Goal: Task Accomplishment & Management: Manage account settings

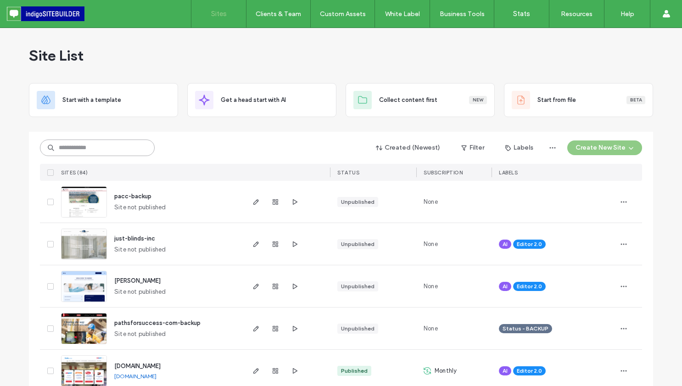
click at [117, 152] on input at bounding box center [97, 148] width 115 height 17
type input "*******"
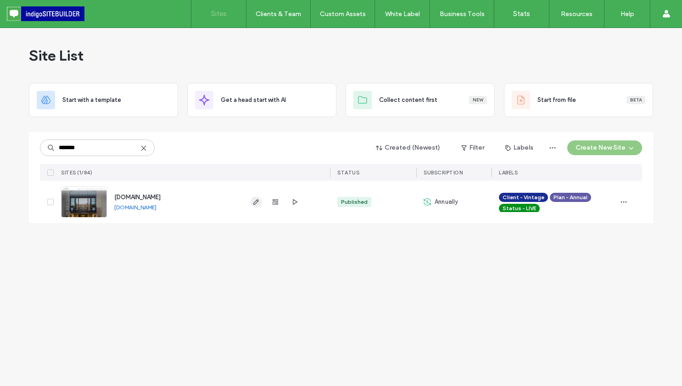
click at [257, 201] on icon "button" at bounding box center [256, 201] width 7 height 7
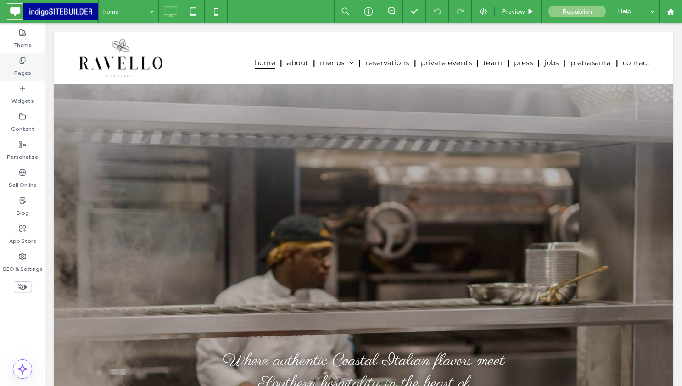
click at [26, 73] on label "Pages" at bounding box center [22, 70] width 17 height 13
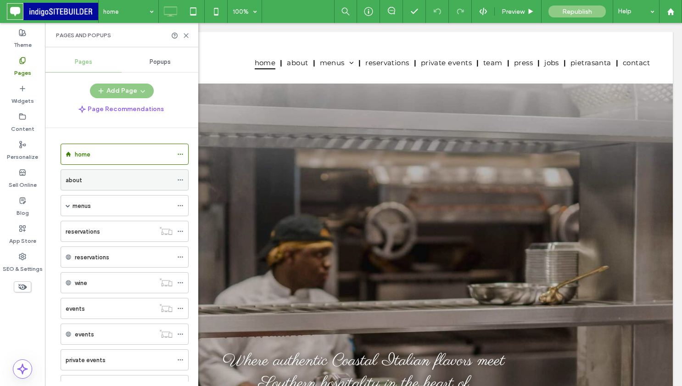
click at [126, 182] on div "about" at bounding box center [119, 180] width 107 height 10
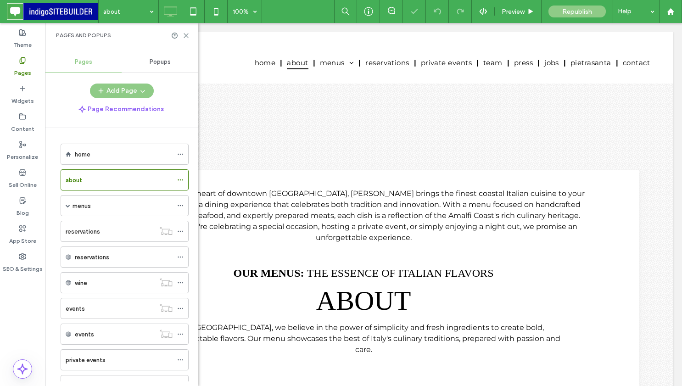
click at [185, 39] on div "Pages and Popups" at bounding box center [121, 35] width 131 height 7
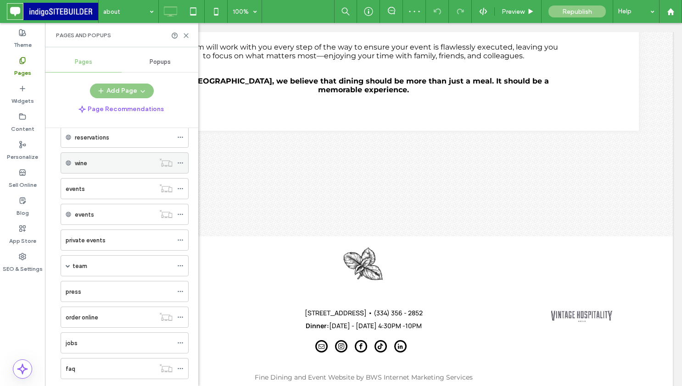
scroll to position [192, 0]
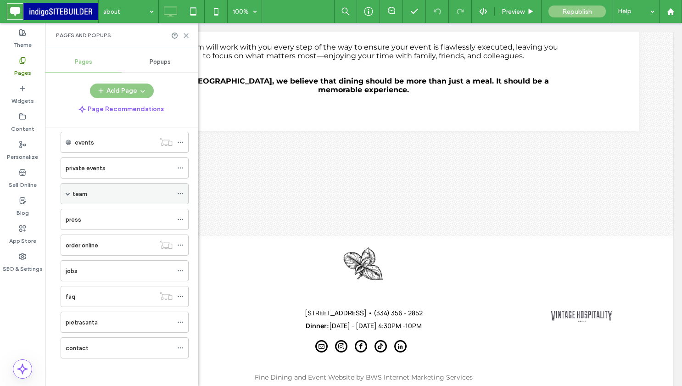
click at [108, 189] on div "team" at bounding box center [123, 194] width 100 height 10
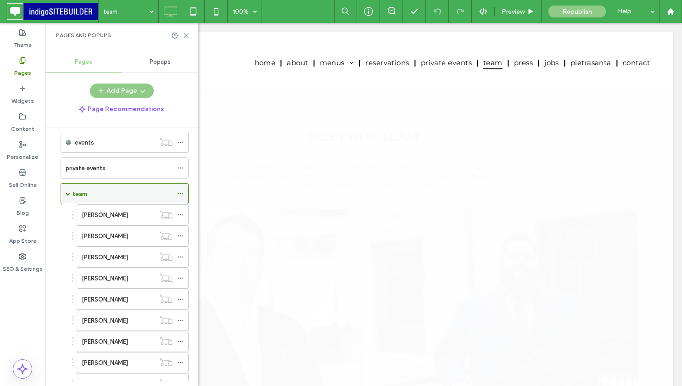
scroll to position [0, 0]
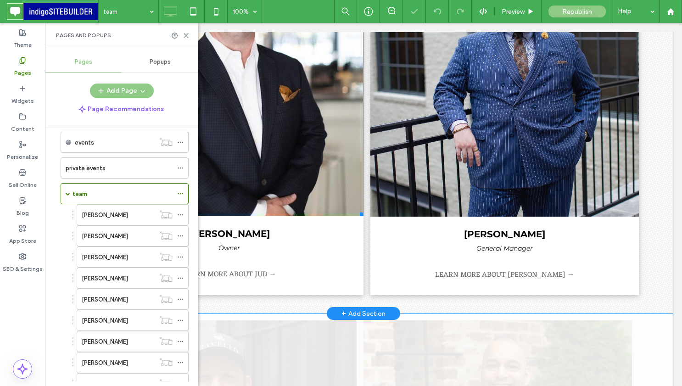
scroll to position [282, 0]
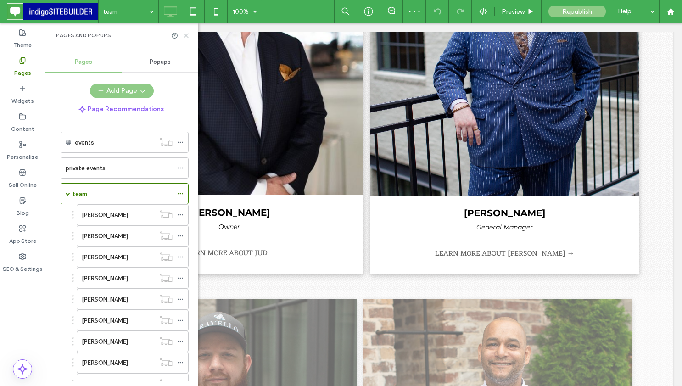
click at [187, 35] on icon at bounding box center [186, 35] width 7 height 7
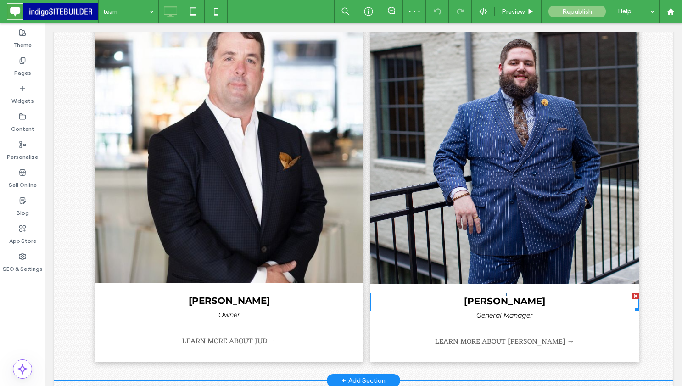
scroll to position [153, 0]
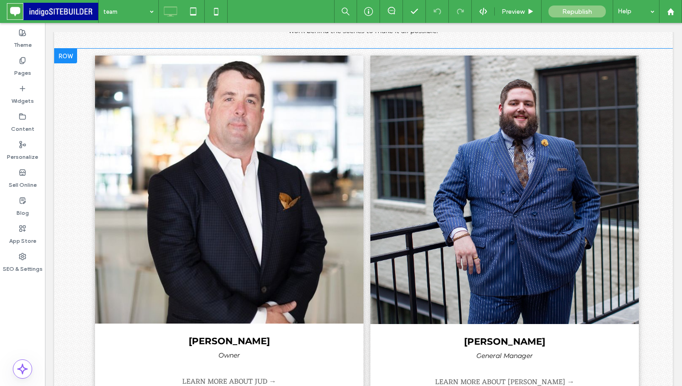
click at [57, 54] on div at bounding box center [65, 56] width 23 height 15
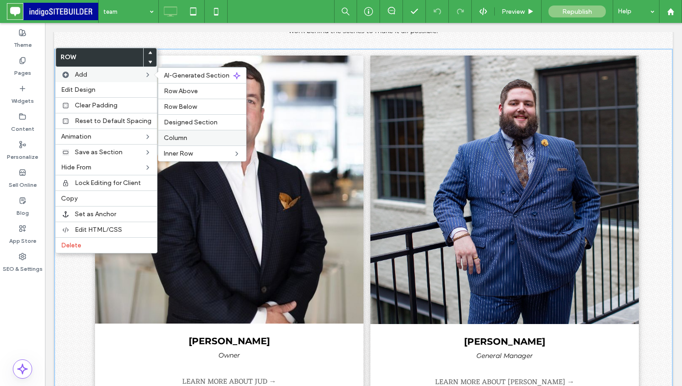
click at [187, 133] on div "Column" at bounding box center [202, 138] width 88 height 16
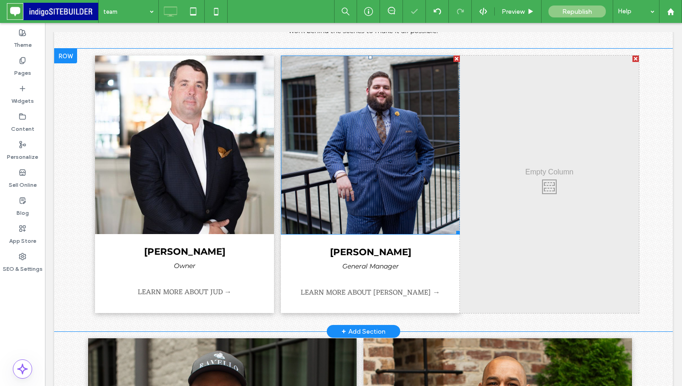
click at [455, 57] on div at bounding box center [457, 59] width 6 height 6
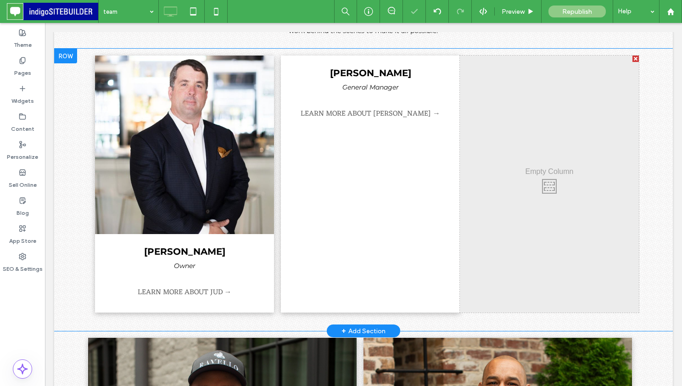
click at [455, 57] on div "nicholas wyatt General Manager LEARN MORE ABOUT NICHOLAS → Click To Paste" at bounding box center [370, 184] width 179 height 257
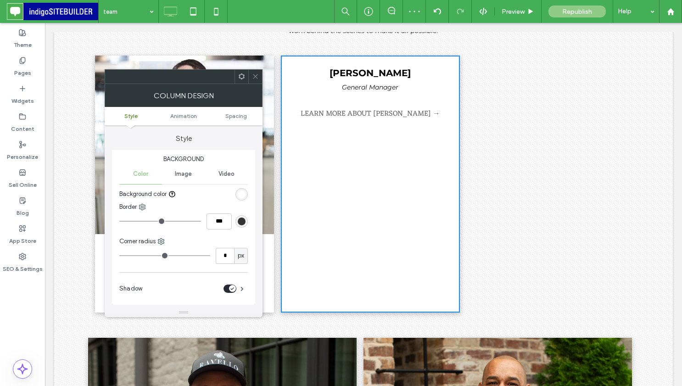
click at [255, 73] on icon at bounding box center [255, 76] width 7 height 7
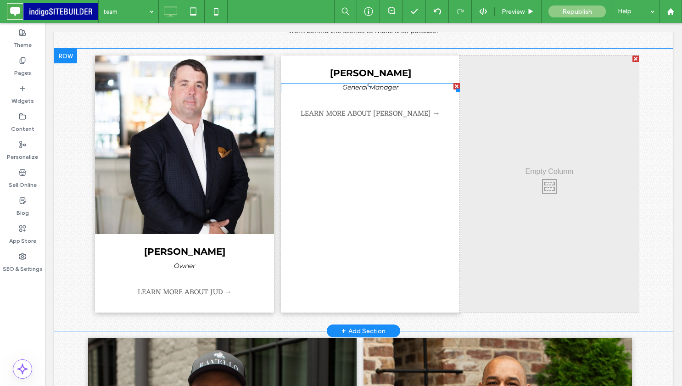
click at [390, 84] on span "General Manager" at bounding box center [371, 87] width 56 height 8
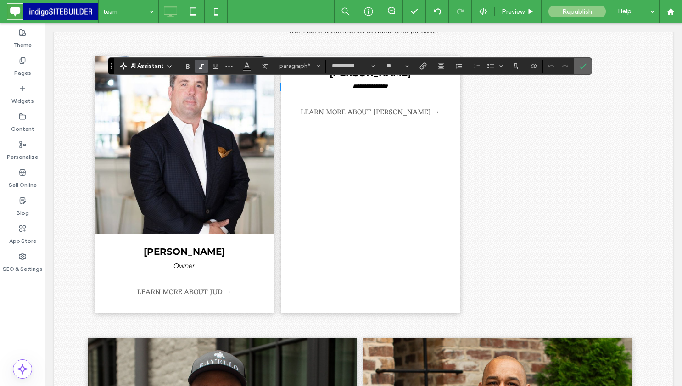
drag, startPoint x: 584, startPoint y: 66, endPoint x: 373, endPoint y: 76, distance: 211.0
click at [584, 66] on use "Confirm" at bounding box center [583, 66] width 7 height 6
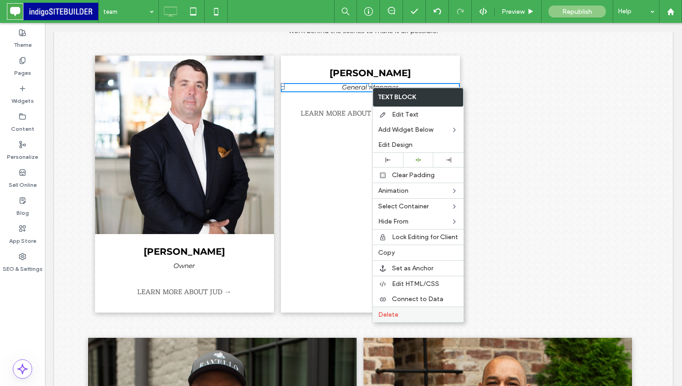
click at [403, 316] on label "Delete" at bounding box center [418, 315] width 80 height 8
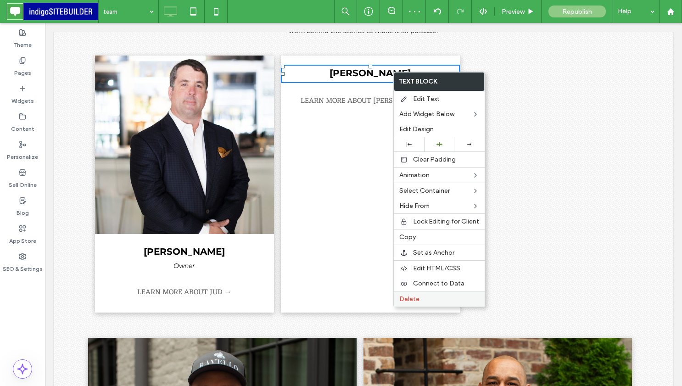
click at [436, 298] on label "Delete" at bounding box center [439, 299] width 80 height 8
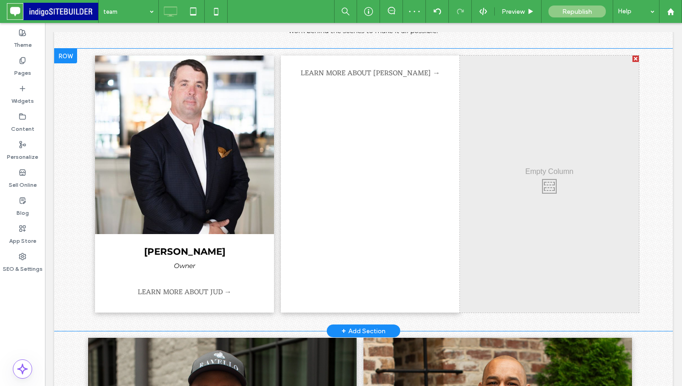
click at [373, 64] on div "LEARN MORE ABOUT NICHOLAS → Click To Paste" at bounding box center [370, 184] width 179 height 257
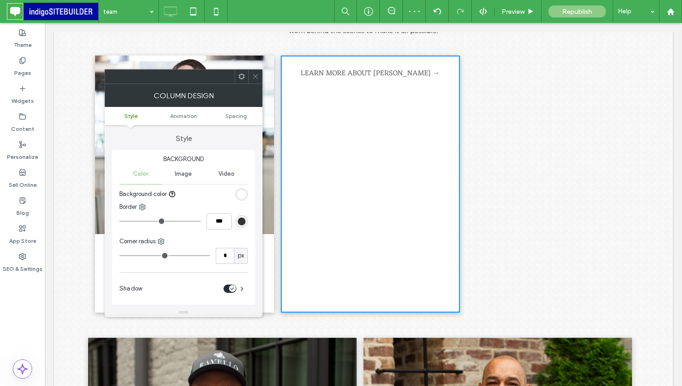
click at [373, 74] on link "LEARN MORE ABOUT NICHOLAS →" at bounding box center [371, 73] width 140 height 13
click at [254, 77] on icon at bounding box center [255, 76] width 7 height 7
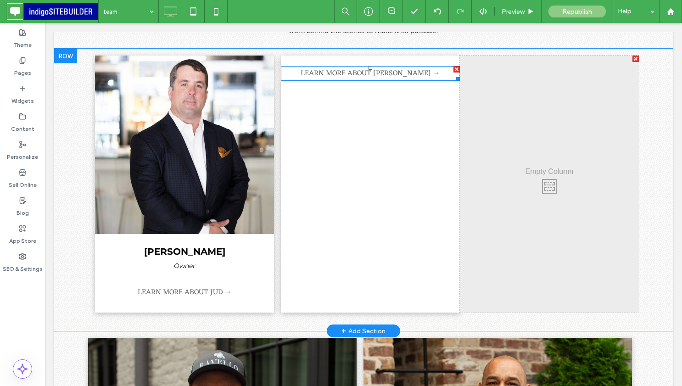
click at [380, 71] on link "LEARN MORE ABOUT NICHOLAS →" at bounding box center [371, 73] width 140 height 13
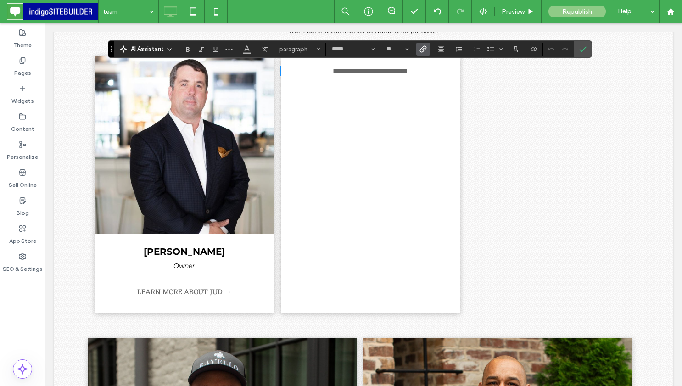
click at [413, 110] on div "**********" at bounding box center [370, 184] width 179 height 257
click at [447, 115] on div "**********" at bounding box center [370, 184] width 179 height 257
click at [580, 50] on use "Confirm" at bounding box center [583, 49] width 7 height 6
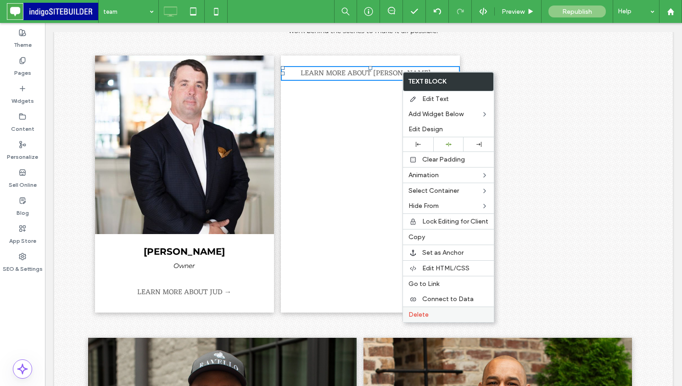
click at [433, 317] on label "Delete" at bounding box center [449, 315] width 80 height 8
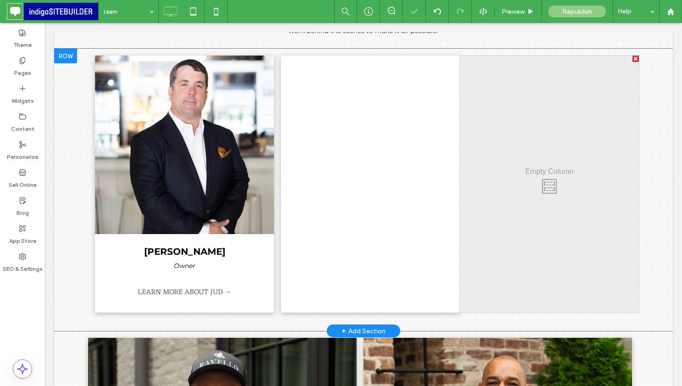
click at [401, 107] on div "Click To Paste" at bounding box center [370, 184] width 179 height 257
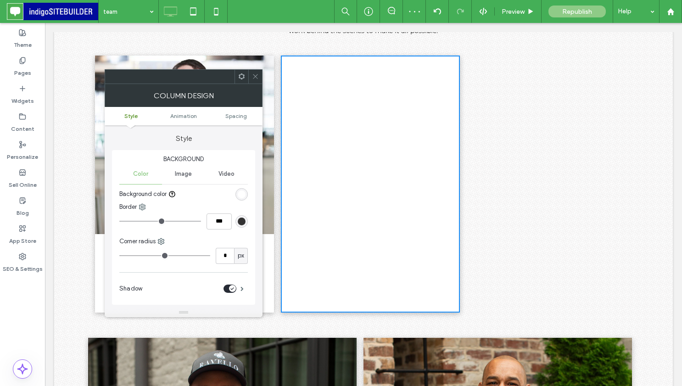
click at [240, 75] on use at bounding box center [242, 76] width 6 height 6
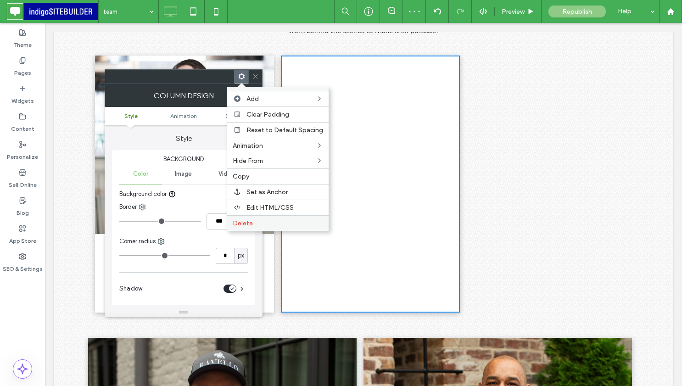
click at [242, 226] on span "Delete" at bounding box center [243, 223] width 20 height 8
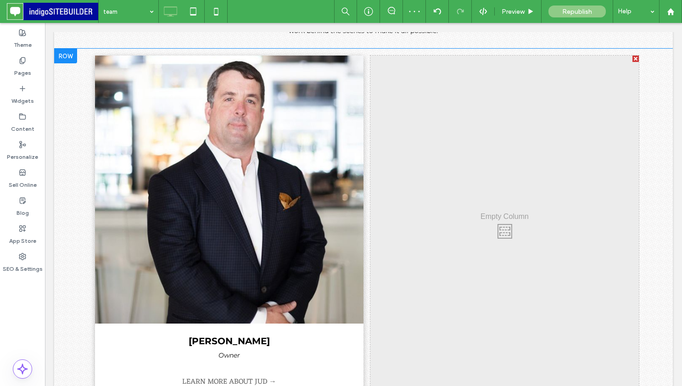
click at [74, 57] on div at bounding box center [65, 56] width 23 height 15
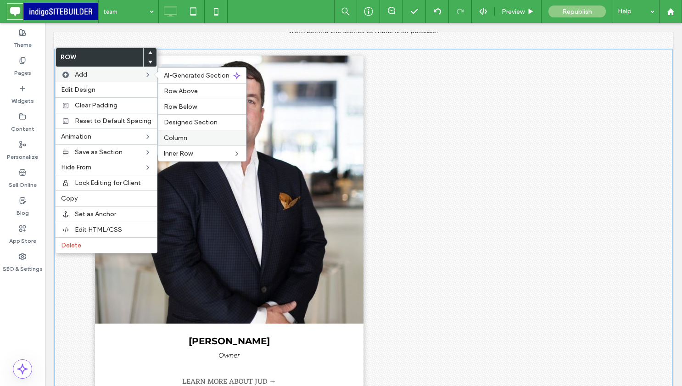
click at [191, 136] on label "Column" at bounding box center [202, 138] width 77 height 8
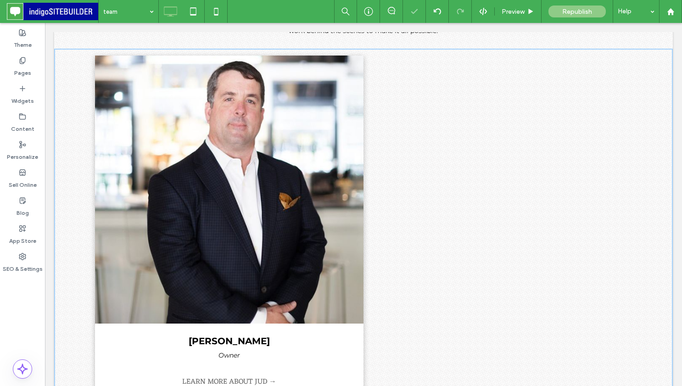
click at [191, 136] on img at bounding box center [229, 190] width 269 height 268
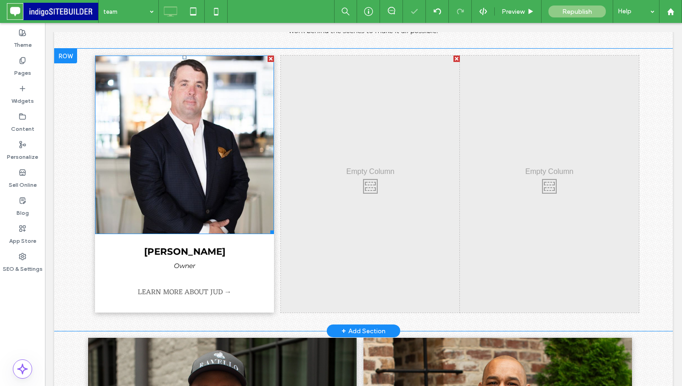
click at [122, 68] on img at bounding box center [184, 145] width 179 height 179
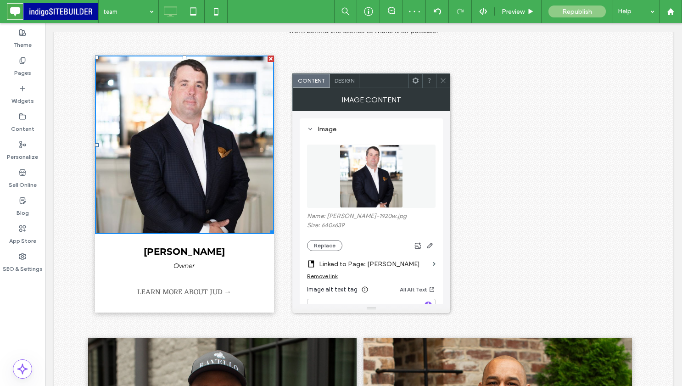
click at [419, 82] on icon at bounding box center [415, 80] width 7 height 7
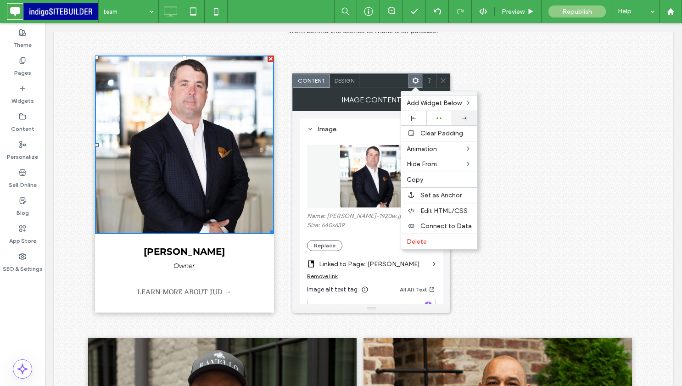
click at [462, 116] on icon at bounding box center [464, 118] width 5 height 5
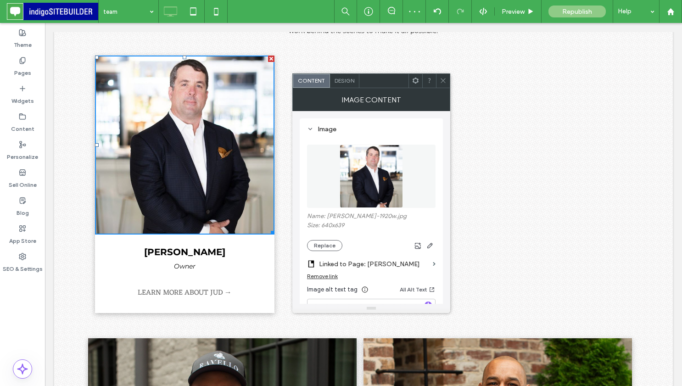
click at [414, 79] on icon at bounding box center [415, 80] width 7 height 7
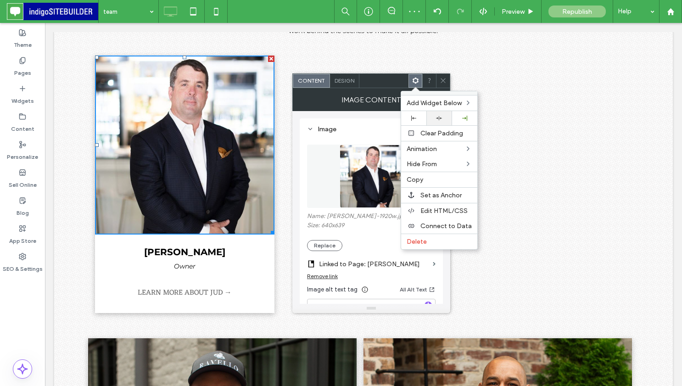
click at [442, 115] on icon at bounding box center [439, 118] width 6 height 6
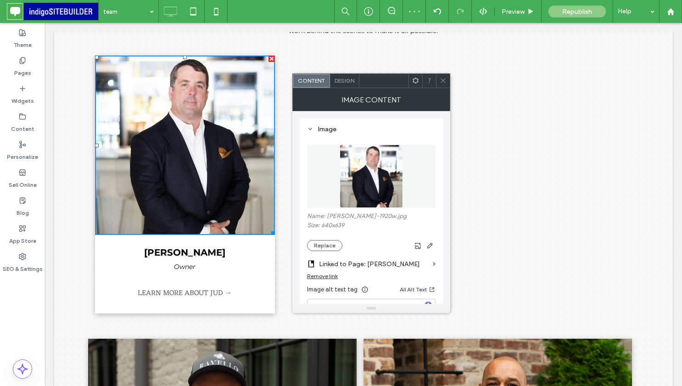
click at [85, 107] on div "jud blount Owner LEARN MORE ABOUT JUD → Click To Paste Click To Paste Click To …" at bounding box center [363, 190] width 619 height 283
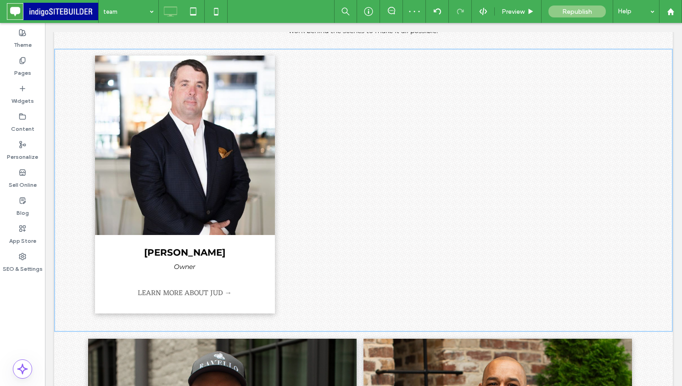
drag, startPoint x: 85, startPoint y: 107, endPoint x: 140, endPoint y: 113, distance: 55.0
click at [88, 107] on div "jud blount Owner LEARN MORE ABOUT JUD → Click To Paste Click To Paste Click To …" at bounding box center [363, 190] width 619 height 283
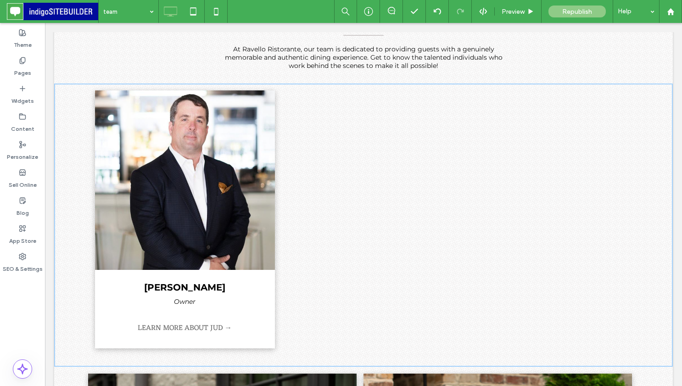
scroll to position [115, 0]
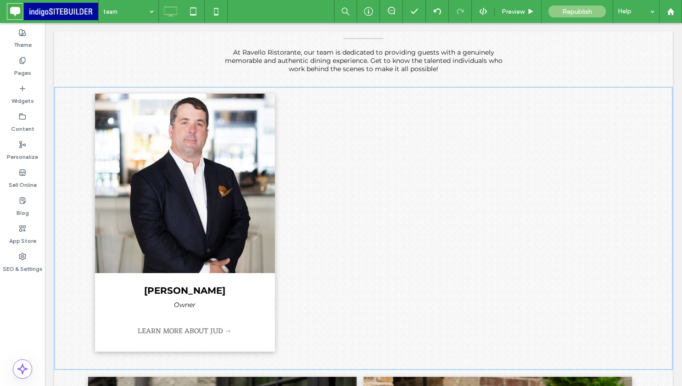
click at [337, 111] on div "Click To Paste Click To Paste" at bounding box center [371, 223] width 179 height 258
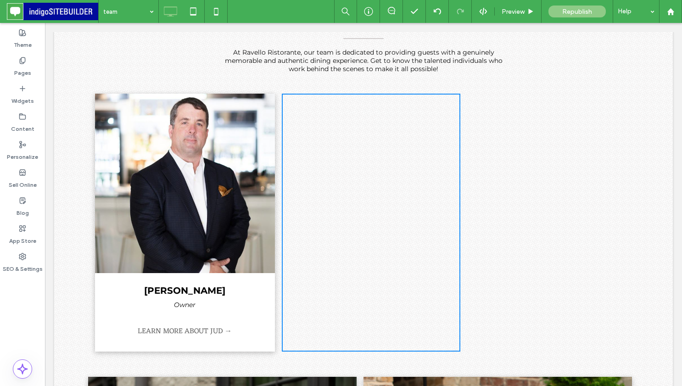
click at [211, 130] on img at bounding box center [185, 184] width 180 height 180
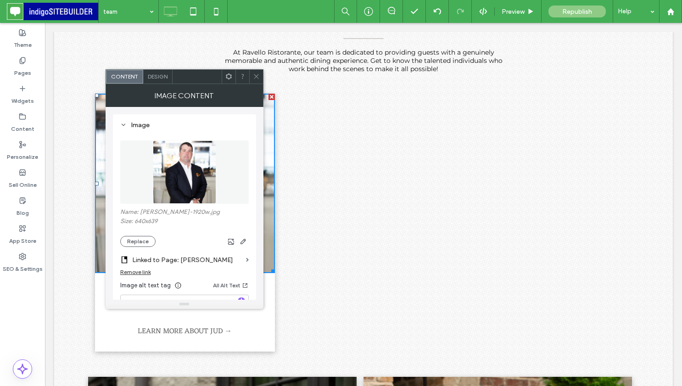
click at [229, 76] on icon at bounding box center [228, 76] width 7 height 7
click at [291, 122] on div "Click To Paste Click To Paste" at bounding box center [371, 223] width 179 height 258
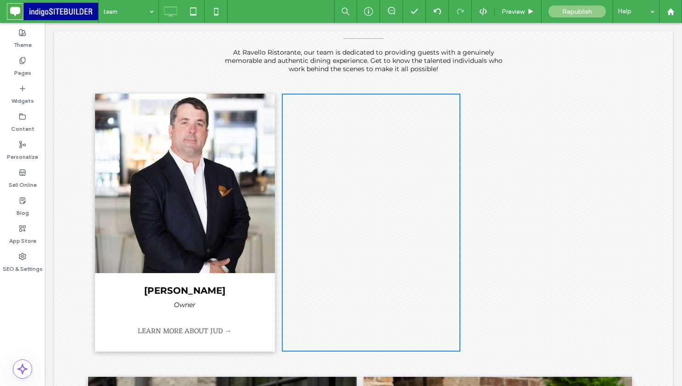
click at [196, 78] on div "MEET OUR TEAM At Ravello Ristorante, our team is dedicated to providing guests …" at bounding box center [363, 32] width 619 height 110
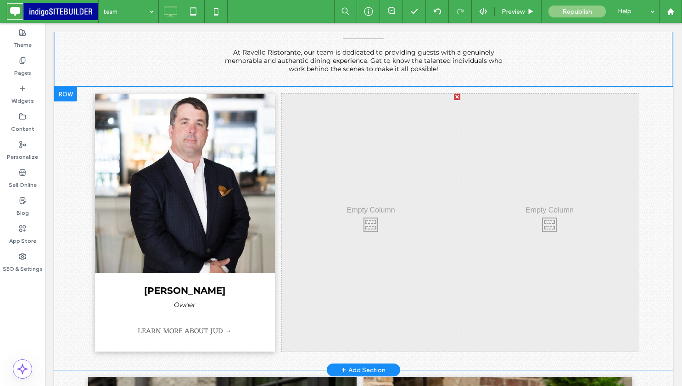
click at [101, 344] on div "jud blount Owner LEARN MORE ABOUT JUD → Click To Paste" at bounding box center [185, 223] width 180 height 258
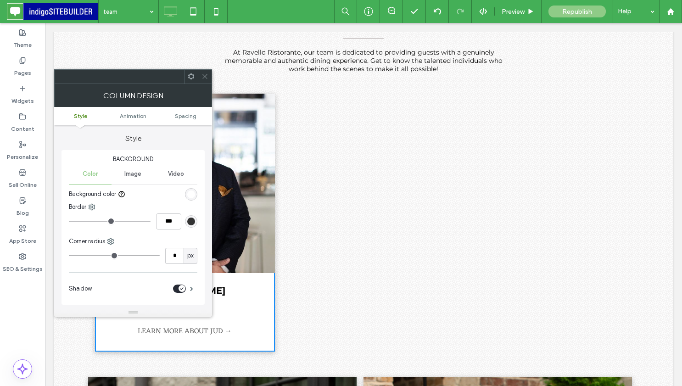
click at [191, 72] on span at bounding box center [191, 77] width 7 height 14
click at [191, 40] on div "MEET OUR TEAM At Ravello Ristorante, our team is dedicated to providing guests …" at bounding box center [363, 45] width 551 height 64
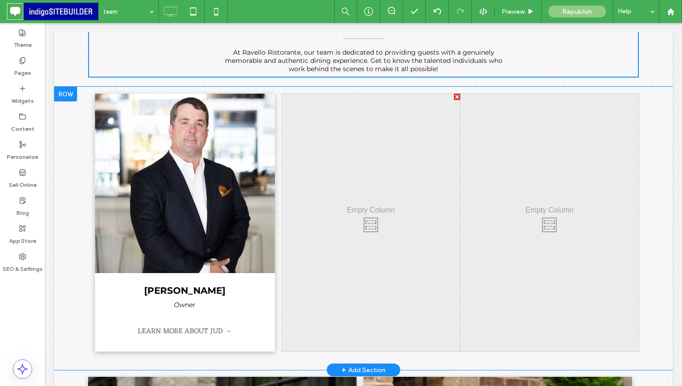
click at [269, 345] on div "jud blount Owner LEARN MORE ABOUT JUD → Click To Paste" at bounding box center [185, 223] width 180 height 258
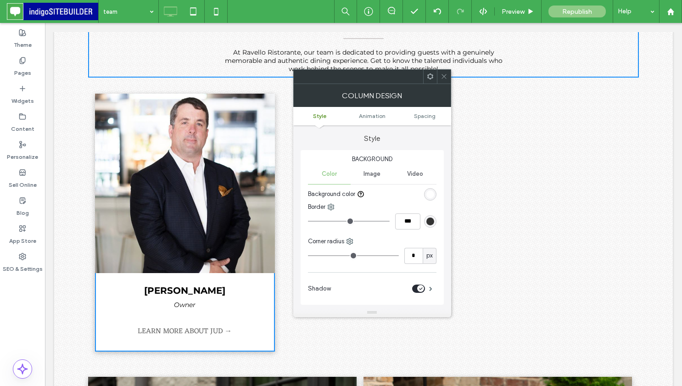
click at [434, 78] on div at bounding box center [430, 77] width 14 height 14
click at [493, 245] on div "Click To Paste Click To Paste" at bounding box center [550, 223] width 179 height 258
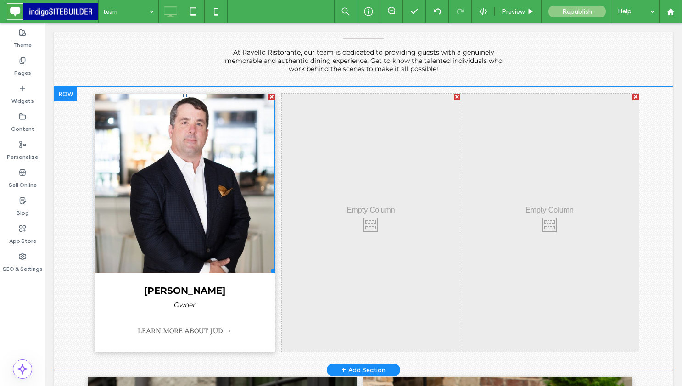
click at [100, 94] on img at bounding box center [185, 184] width 180 height 180
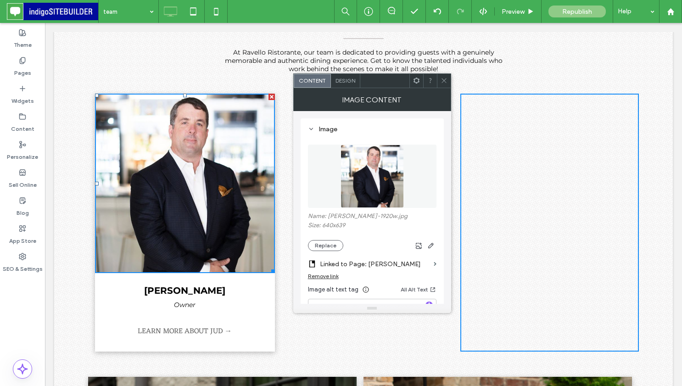
click at [445, 81] on use at bounding box center [444, 81] width 5 height 5
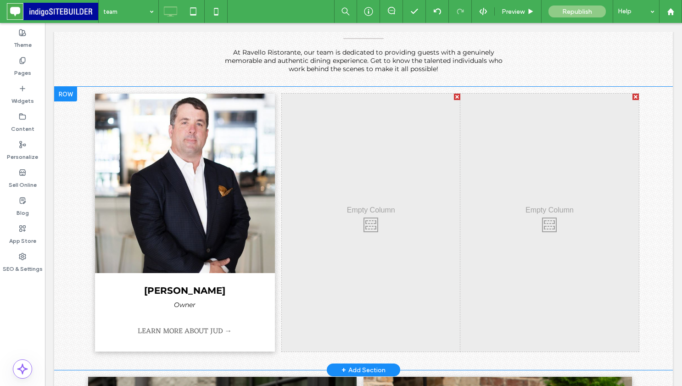
click at [275, 345] on div "jud blount Owner LEARN MORE ABOUT JUD → Click To Paste Click To Paste Click To …" at bounding box center [363, 223] width 551 height 258
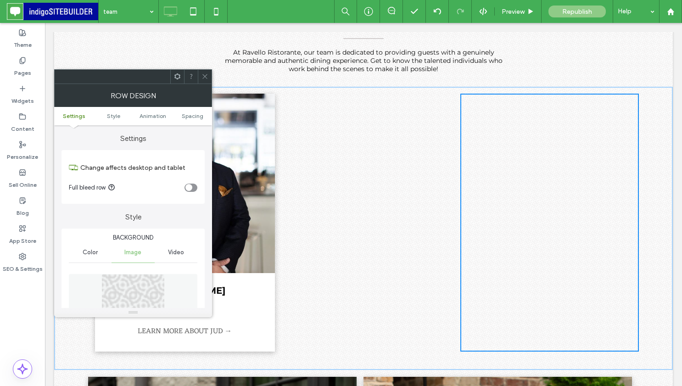
click at [272, 345] on div "jud blount Owner LEARN MORE ABOUT JUD → Click To Paste" at bounding box center [185, 223] width 180 height 258
click at [203, 72] on span at bounding box center [205, 77] width 7 height 14
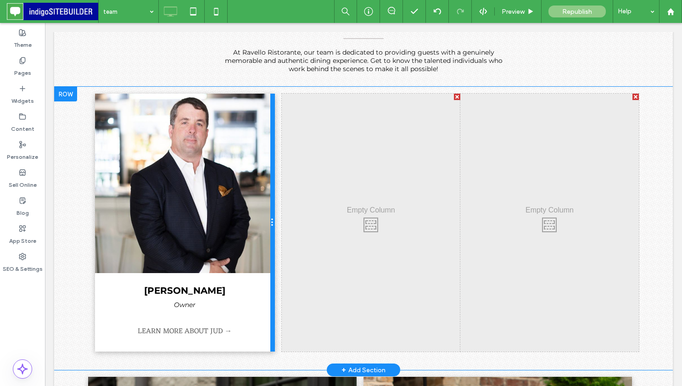
click at [274, 334] on div at bounding box center [272, 223] width 5 height 258
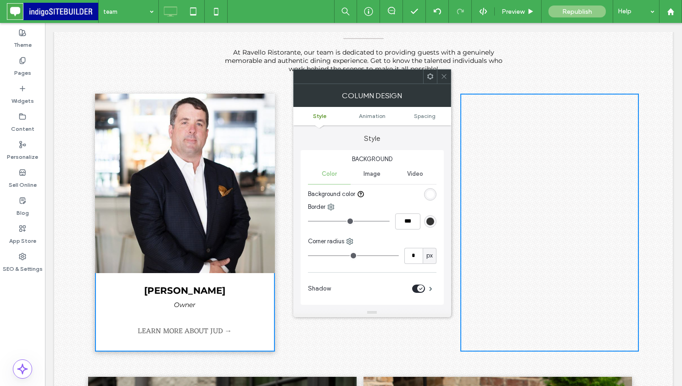
click at [432, 77] on use at bounding box center [430, 76] width 6 height 6
click at [160, 62] on div "MEET OUR TEAM At Ravello Ristorante, our team is dedicated to providing guests …" at bounding box center [363, 45] width 551 height 64
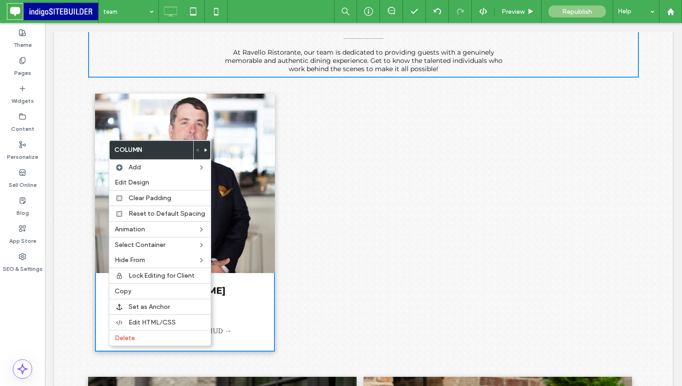
click at [314, 267] on div "Click To Paste Click To Paste" at bounding box center [371, 223] width 179 height 258
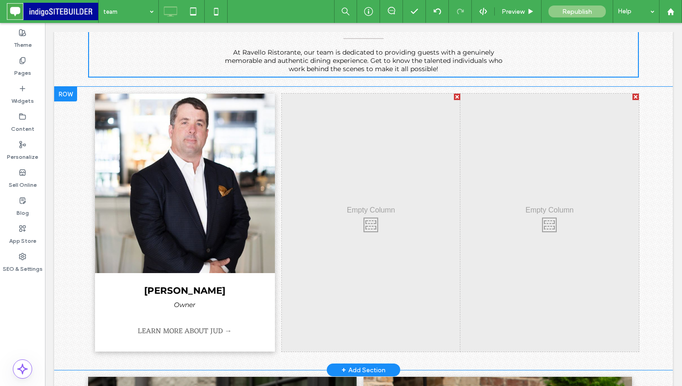
click at [403, 109] on div "Click To Paste Click To Paste" at bounding box center [371, 223] width 179 height 258
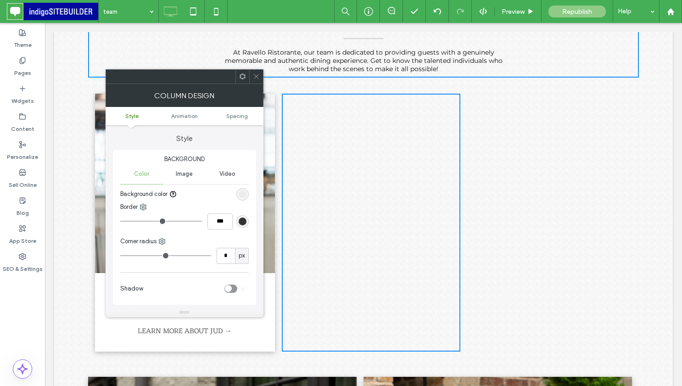
click at [239, 76] on icon at bounding box center [242, 76] width 7 height 7
click at [513, 163] on div "Click To Paste Click To Paste" at bounding box center [550, 223] width 179 height 258
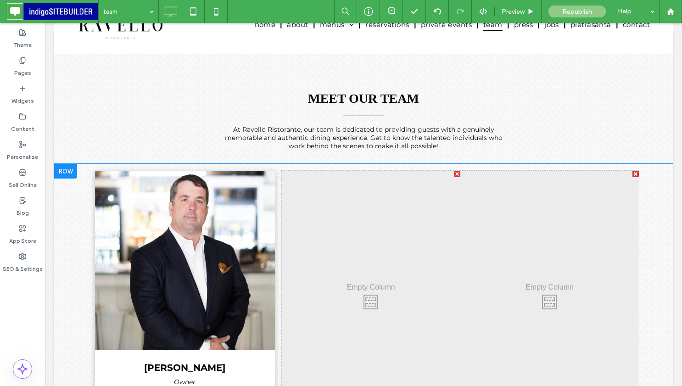
scroll to position [30, 0]
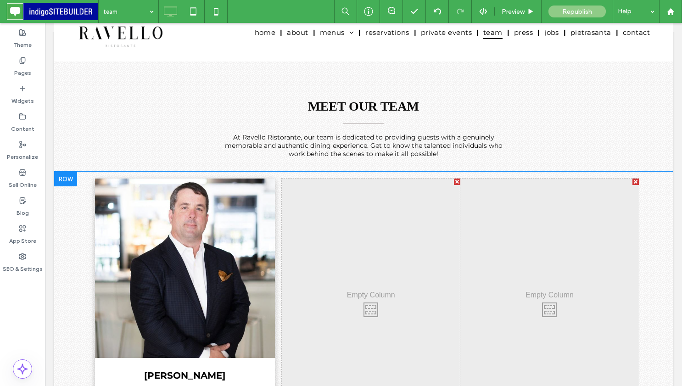
click at [78, 221] on div "jud blount Owner LEARN MORE ABOUT JUD → Click To Paste Click To Paste Click To …" at bounding box center [363, 313] width 619 height 283
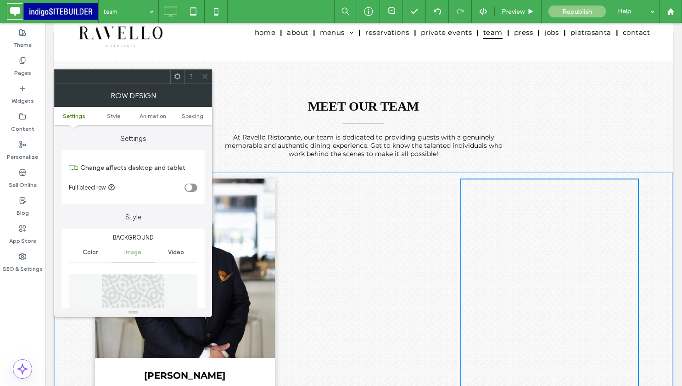
click at [180, 79] on icon at bounding box center [177, 76] width 7 height 7
click at [205, 79] on icon at bounding box center [205, 76] width 7 height 7
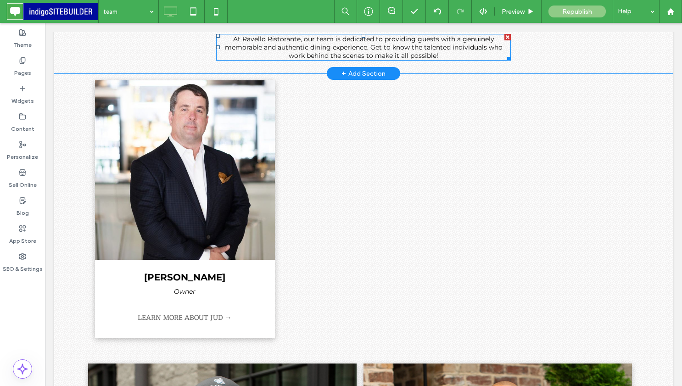
scroll to position [129, 0]
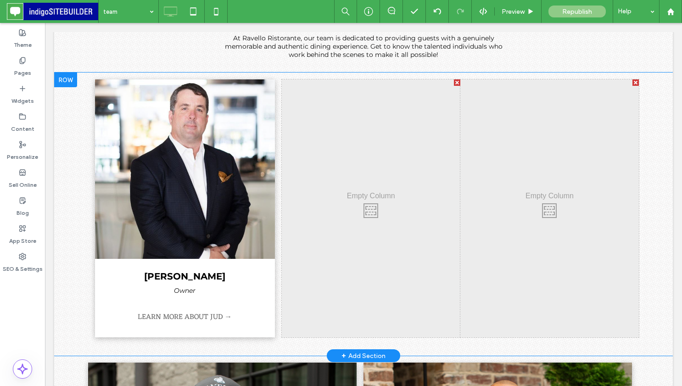
drag, startPoint x: 267, startPoint y: 331, endPoint x: 328, endPoint y: 285, distance: 76.1
click at [328, 285] on div "jud blount Owner LEARN MORE ABOUT JUD → Click To Paste Click To Paste Click To …" at bounding box center [363, 208] width 551 height 258
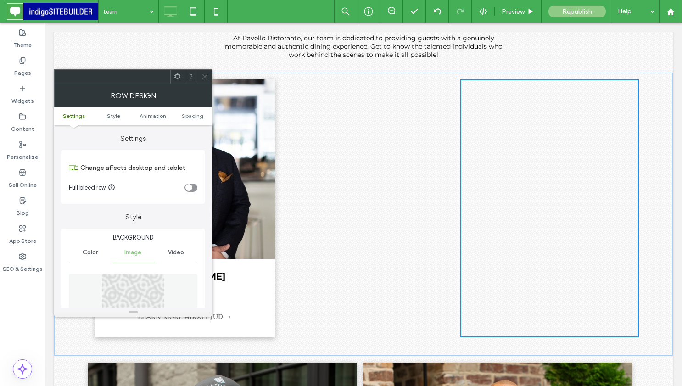
click at [204, 77] on icon at bounding box center [205, 76] width 7 height 7
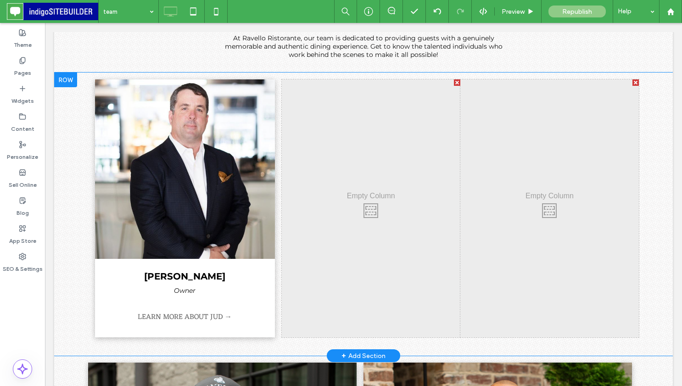
click at [264, 331] on div "jud blount Owner LEARN MORE ABOUT JUD → Click To Paste" at bounding box center [185, 208] width 180 height 258
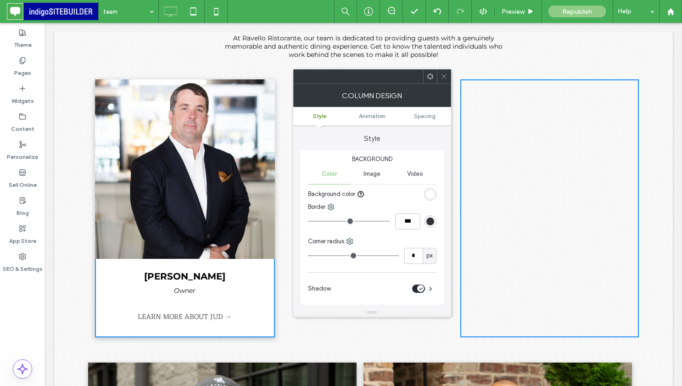
click at [431, 75] on use at bounding box center [430, 76] width 6 height 6
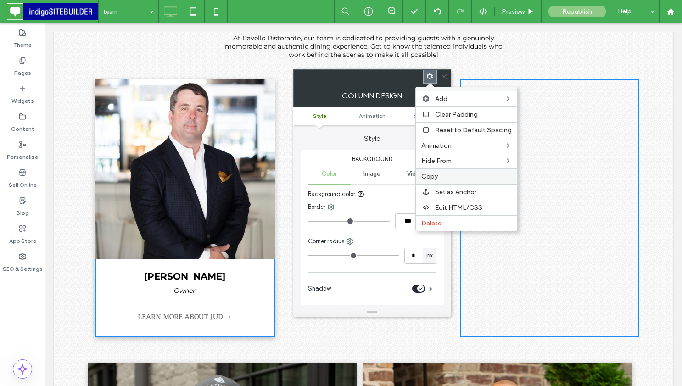
click at [441, 180] on div "Copy" at bounding box center [466, 177] width 101 height 16
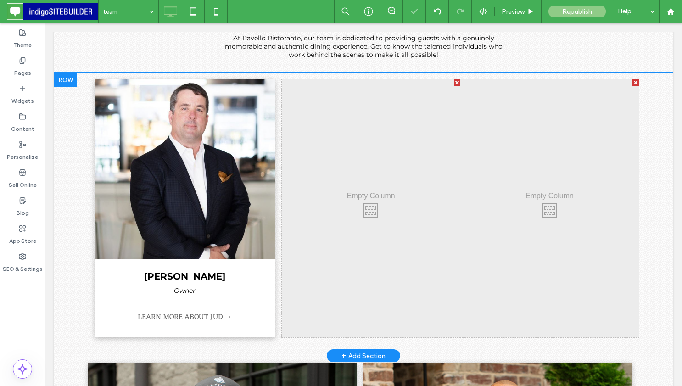
click at [398, 188] on div "Click To Paste Click To Paste" at bounding box center [371, 208] width 179 height 258
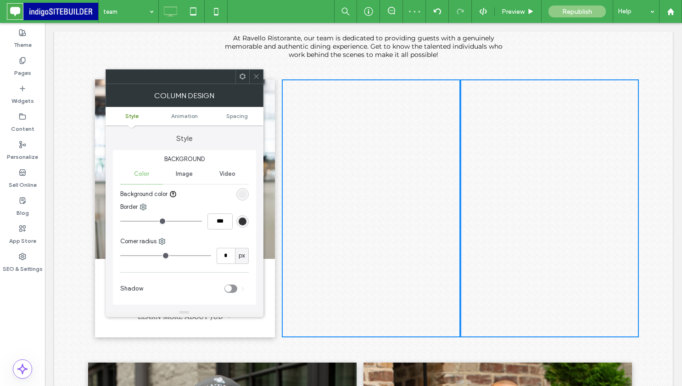
click at [241, 79] on icon at bounding box center [242, 76] width 7 height 7
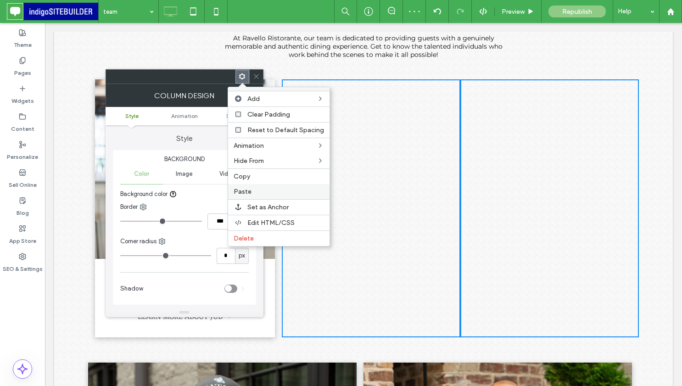
click at [258, 189] on label "Paste" at bounding box center [279, 192] width 90 height 8
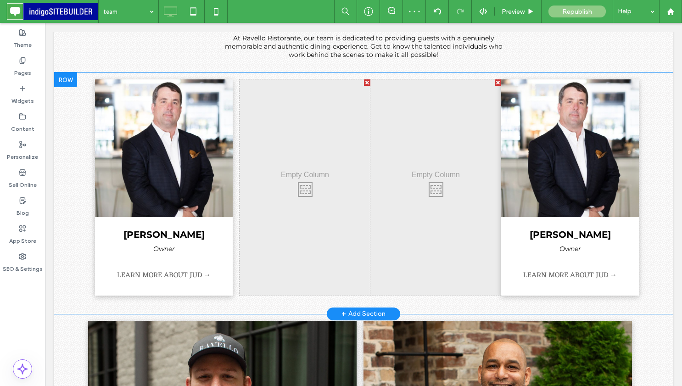
click at [495, 80] on div at bounding box center [498, 82] width 6 height 6
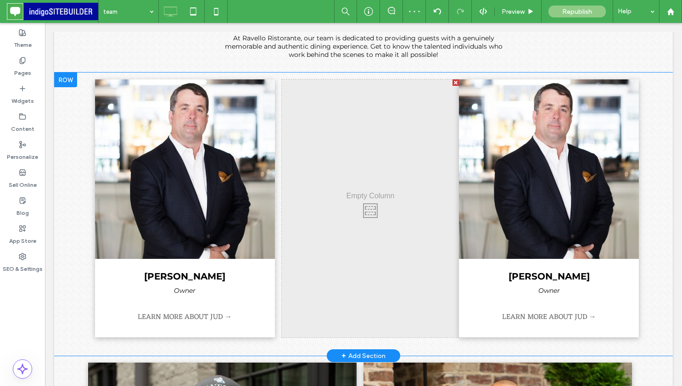
click at [573, 332] on div "jud blount Owner LEARN MORE ABOUT JUD → Click To Paste Click To Paste" at bounding box center [549, 208] width 180 height 258
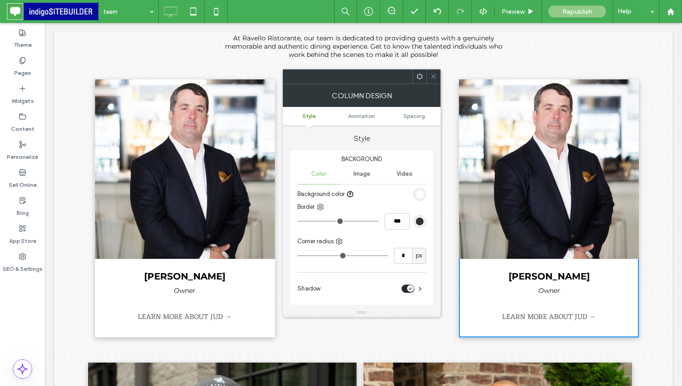
click at [423, 73] on div at bounding box center [420, 77] width 14 height 14
click at [482, 70] on div "MEET OUR TEAM At Ravello Ristorante, our team is dedicated to providing guests …" at bounding box center [363, 17] width 619 height 110
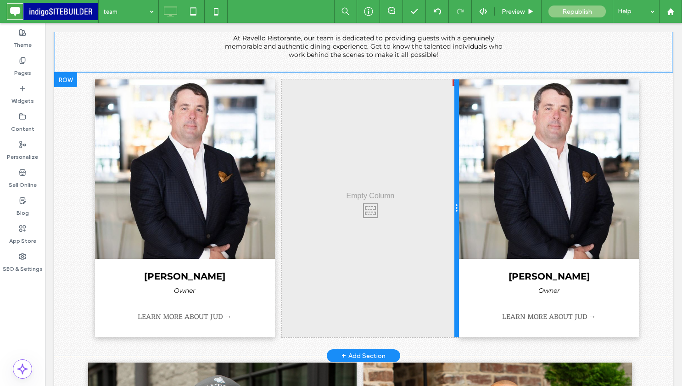
click at [457, 323] on div at bounding box center [457, 208] width 5 height 258
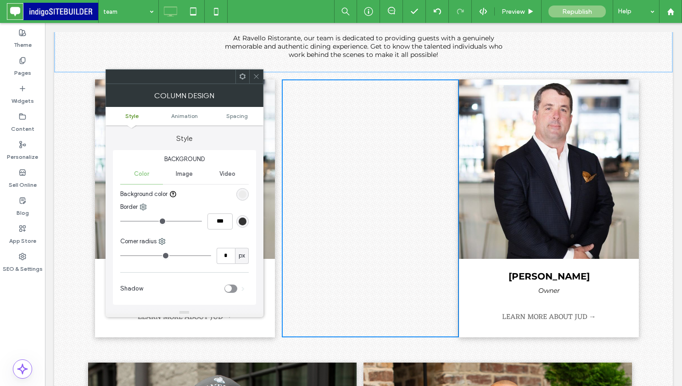
click at [243, 75] on icon at bounding box center [242, 76] width 7 height 7
click at [507, 315] on link "LEARN MORE ABOUT JUD →" at bounding box center [549, 317] width 94 height 13
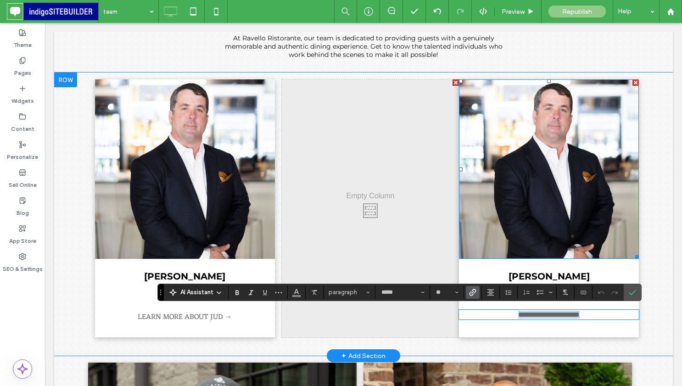
click at [635, 80] on div at bounding box center [636, 82] width 6 height 6
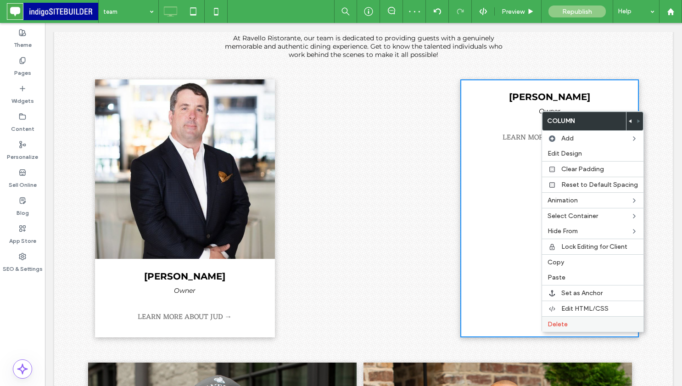
click at [559, 322] on span "Delete" at bounding box center [558, 324] width 20 height 8
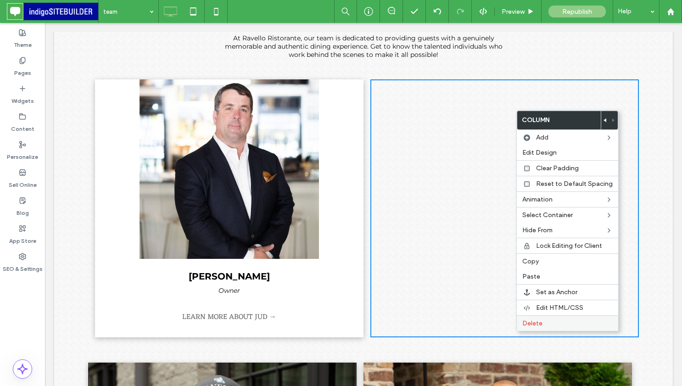
click at [527, 325] on span "Delete" at bounding box center [533, 324] width 20 height 8
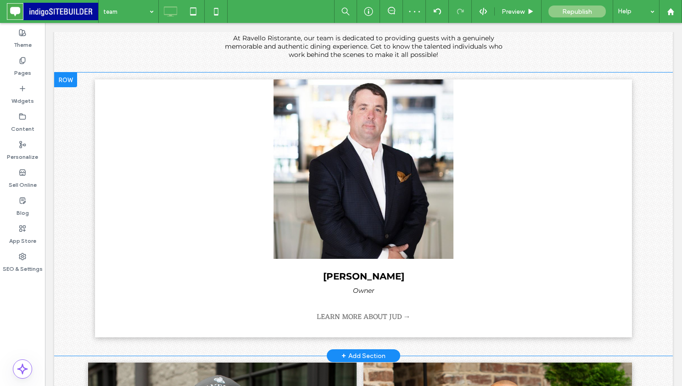
click at [607, 326] on div "jud blount Owner LEARN MORE ABOUT JUD → Click To Paste" at bounding box center [363, 208] width 537 height 258
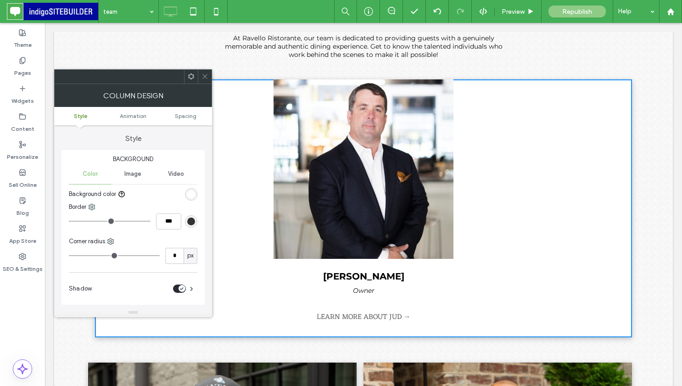
click at [202, 74] on icon at bounding box center [205, 76] width 7 height 7
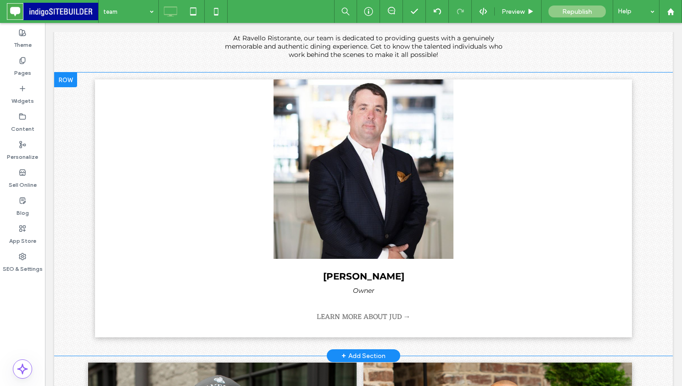
click at [71, 75] on div at bounding box center [65, 80] width 23 height 15
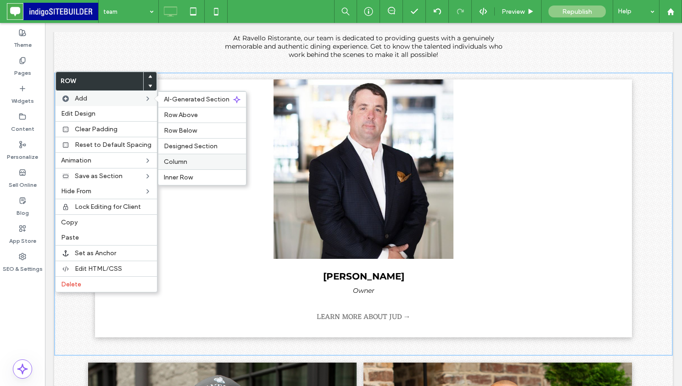
click at [194, 163] on label "Column" at bounding box center [202, 162] width 77 height 8
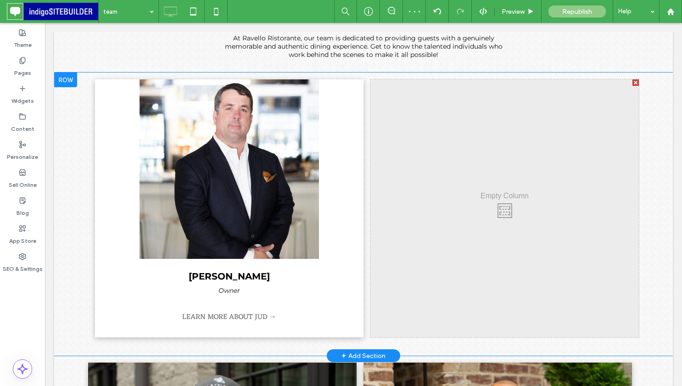
click at [81, 97] on div "jud blount Owner LEARN MORE ABOUT JUD → Click To Paste Click To Paste Click To …" at bounding box center [363, 214] width 619 height 283
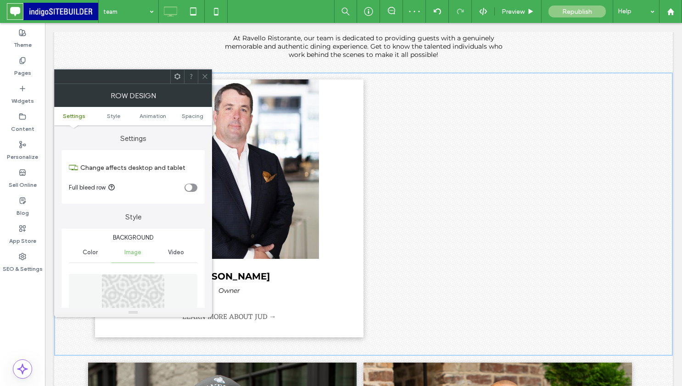
click at [202, 80] on span at bounding box center [205, 77] width 7 height 14
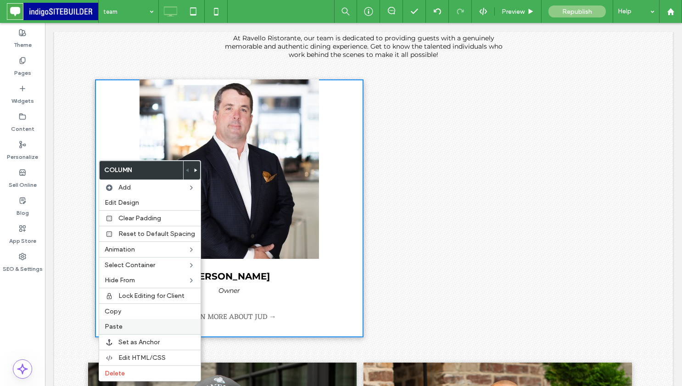
click at [144, 329] on label "Paste" at bounding box center [150, 327] width 90 height 8
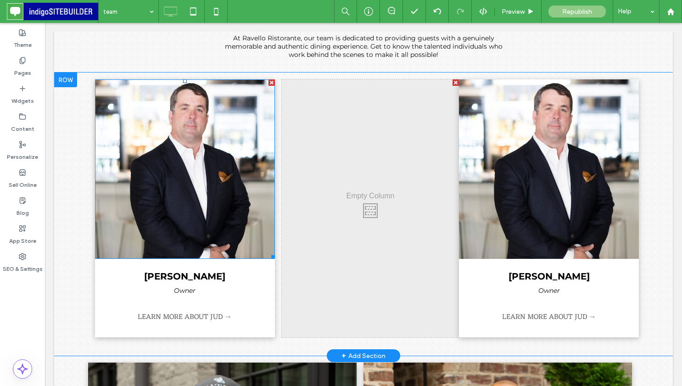
click at [270, 83] on div at bounding box center [272, 82] width 6 height 6
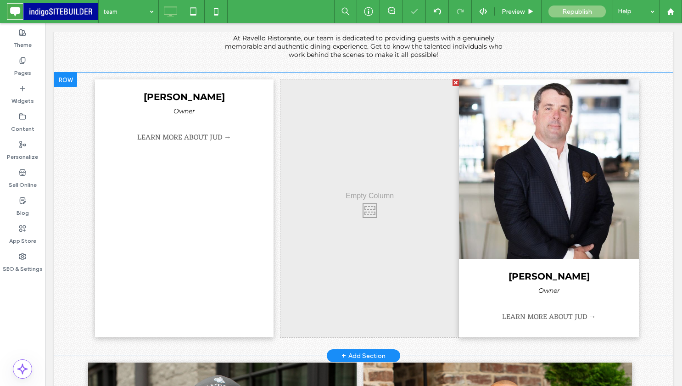
click at [270, 83] on div "jud blount Owner LEARN MORE ABOUT JUD → Click To Paste" at bounding box center [184, 208] width 179 height 258
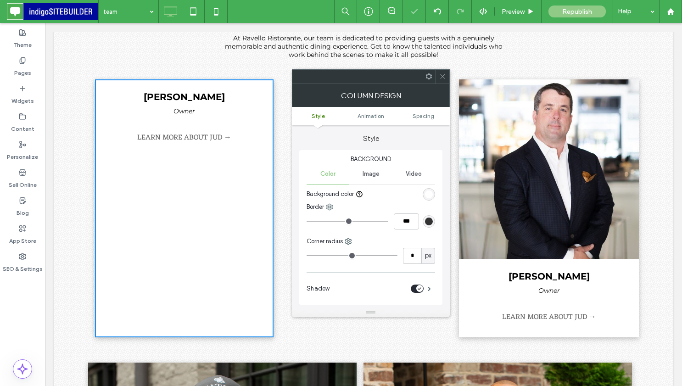
click at [249, 326] on div "jud blount Owner LEARN MORE ABOUT JUD → Click To Paste" at bounding box center [184, 208] width 179 height 258
click at [307, 330] on div "Click To Paste Click To Paste" at bounding box center [370, 208] width 179 height 258
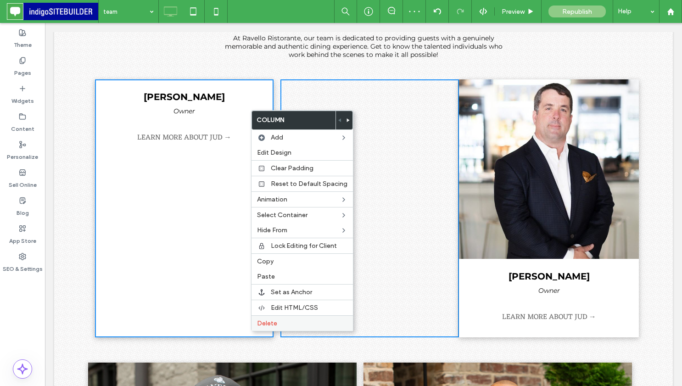
click at [282, 321] on label "Delete" at bounding box center [302, 324] width 90 height 8
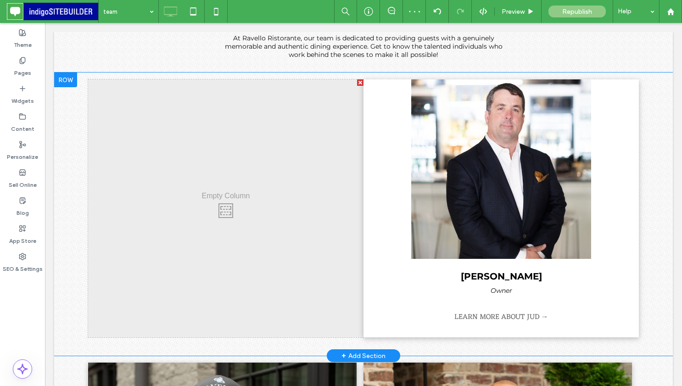
click at [384, 170] on div "jud blount Owner LEARN MORE ABOUT JUD → Click To Paste Click To Paste" at bounding box center [501, 208] width 275 height 258
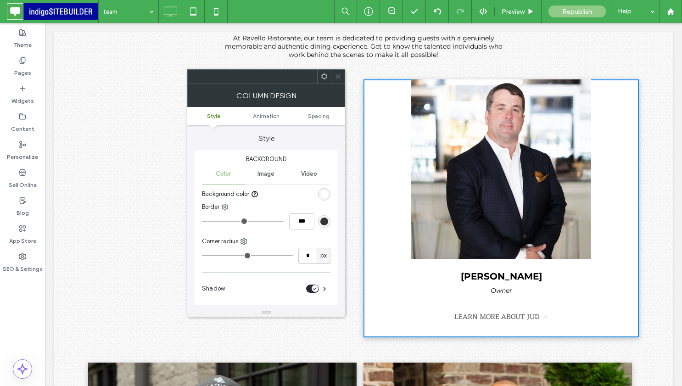
click at [325, 192] on div "rgb(255, 255, 255)" at bounding box center [324, 195] width 8 height 8
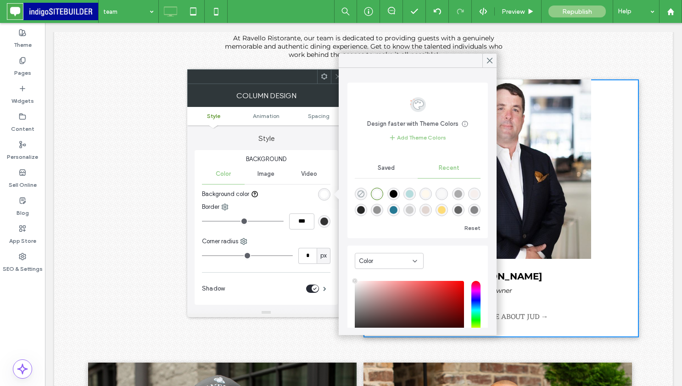
click at [360, 193] on icon "rgba(0, 0, 0, 0)" at bounding box center [361, 194] width 8 height 8
type input "*******"
type input "*"
type input "**"
click at [491, 62] on use at bounding box center [490, 60] width 5 height 5
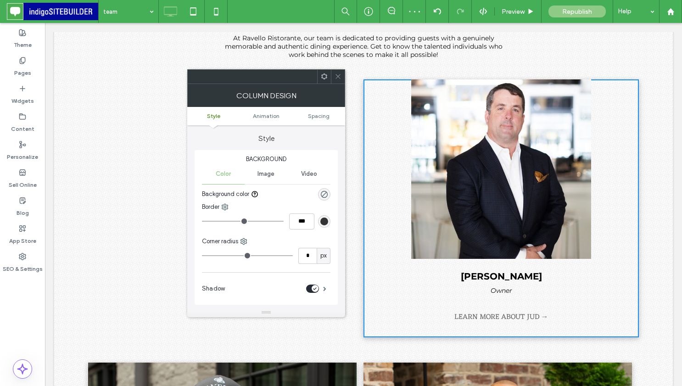
click at [337, 74] on icon at bounding box center [338, 76] width 7 height 7
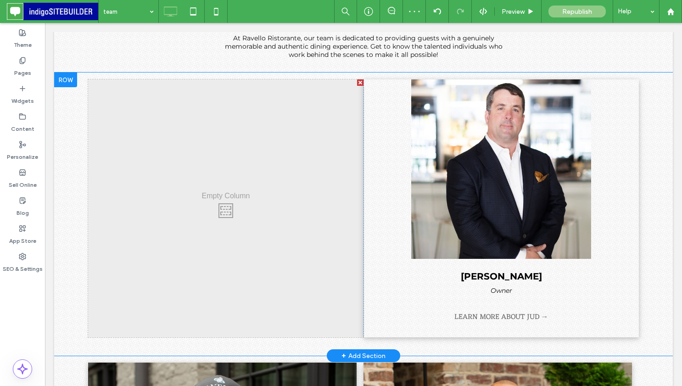
click at [359, 81] on div at bounding box center [360, 82] width 6 height 6
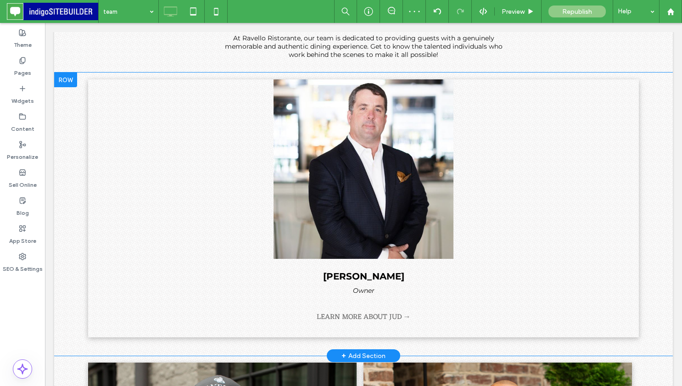
click at [623, 235] on div "jud blount Owner LEARN MORE ABOUT JUD → Click To Paste Click To Paste" at bounding box center [363, 208] width 551 height 258
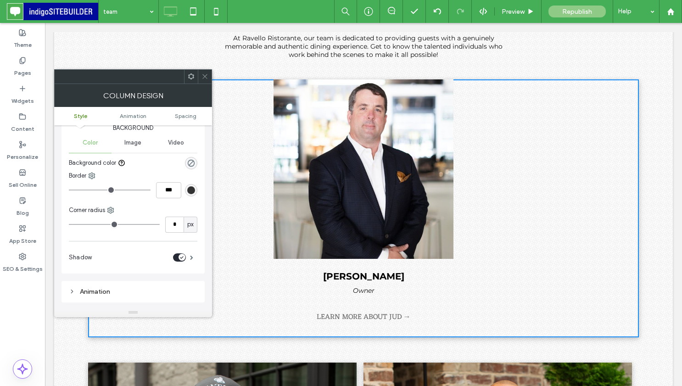
scroll to position [41, 0]
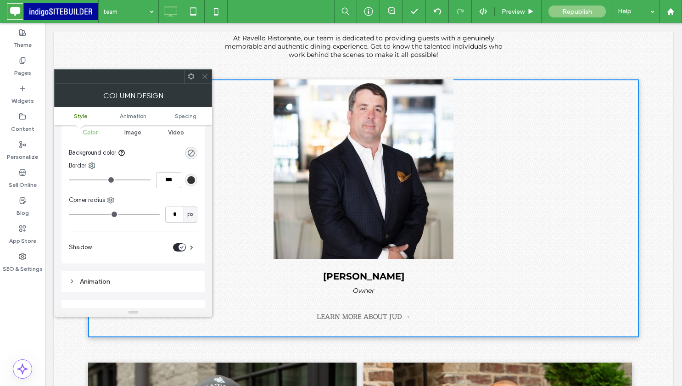
click at [182, 245] on div "toggle" at bounding box center [182, 247] width 7 height 7
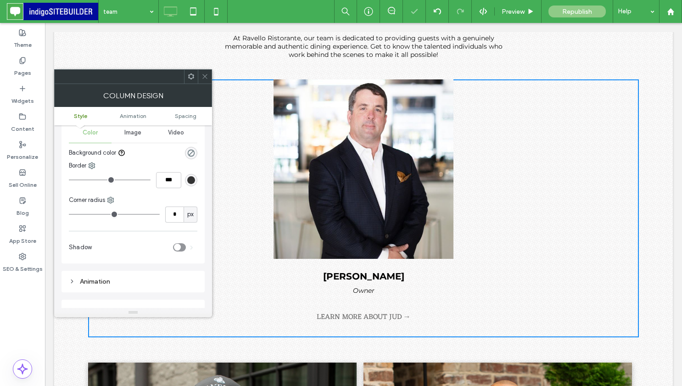
click at [206, 76] on icon at bounding box center [205, 76] width 7 height 7
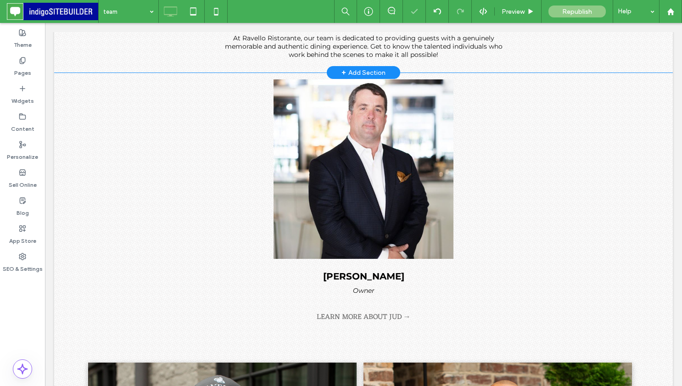
click at [628, 51] on div "MEET OUR TEAM At Ravello Ristorante, our team is dedicated to providing guests …" at bounding box center [363, 31] width 551 height 64
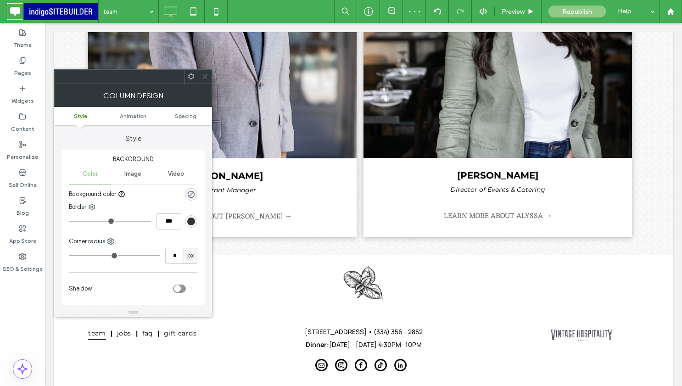
scroll to position [1006, 0]
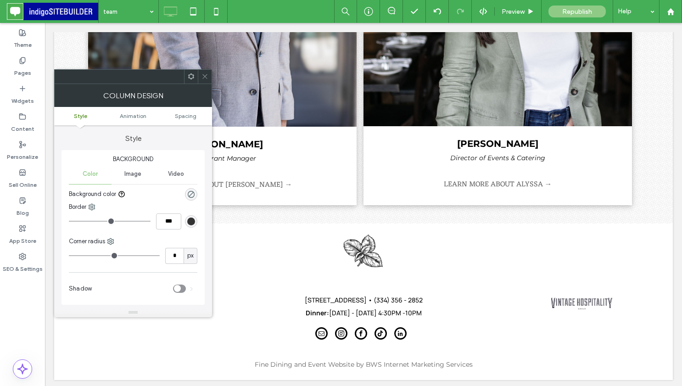
click at [206, 78] on icon at bounding box center [205, 76] width 7 height 7
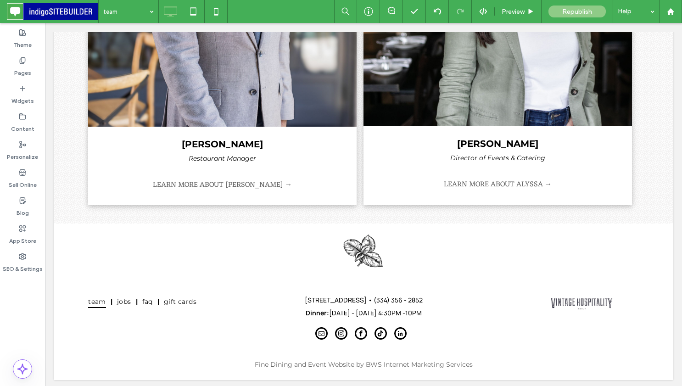
scroll to position [1006, 0]
drag, startPoint x: 251, startPoint y: 101, endPoint x: 527, endPoint y: 62, distance: 279.1
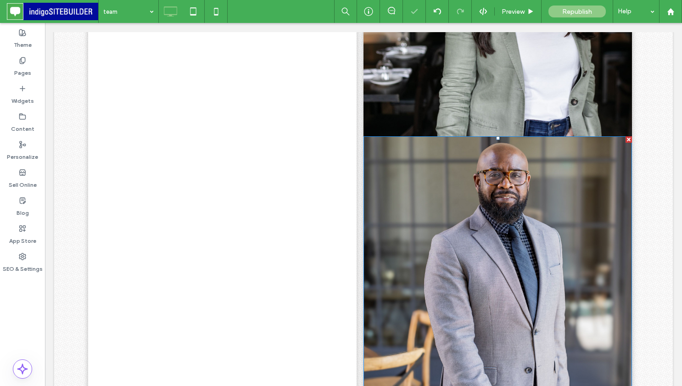
scroll to position [986, 0]
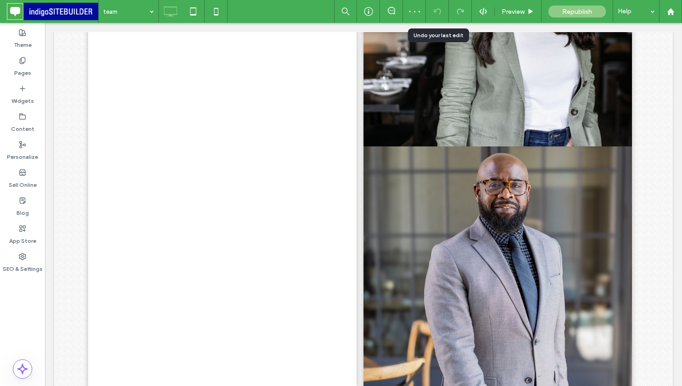
click at [438, 8] on icon at bounding box center [437, 11] width 7 height 7
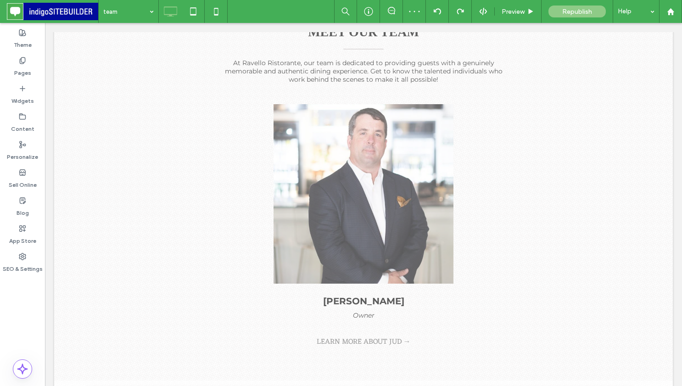
scroll to position [0, 0]
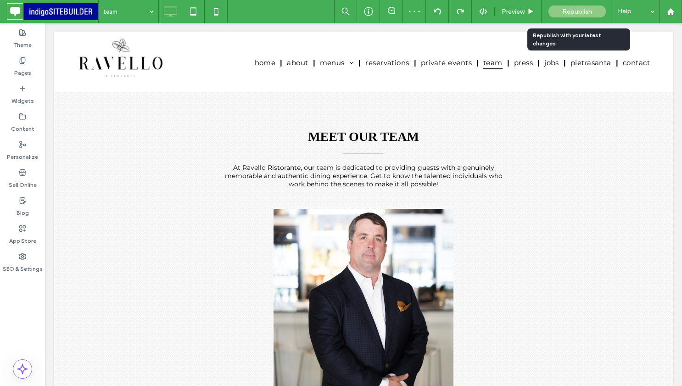
click at [565, 11] on span "Republish" at bounding box center [577, 12] width 30 height 8
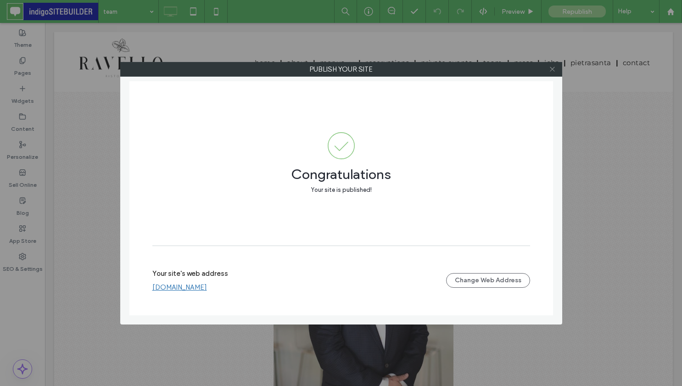
click at [555, 69] on icon at bounding box center [552, 69] width 7 height 7
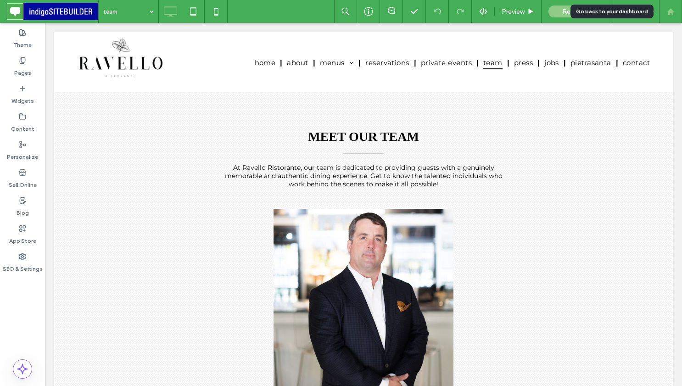
click at [674, 11] on icon at bounding box center [671, 12] width 8 height 8
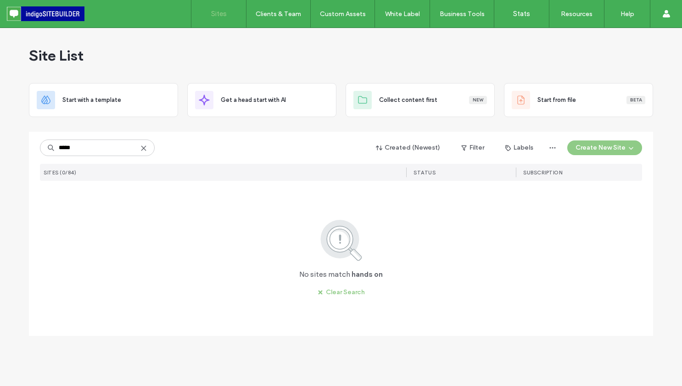
type input "*****"
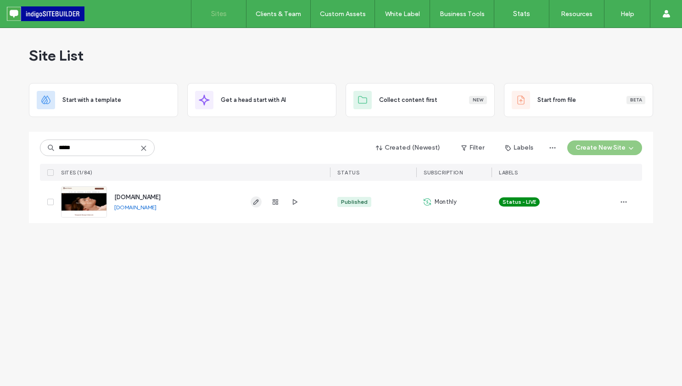
click at [254, 204] on use "button" at bounding box center [256, 202] width 6 height 6
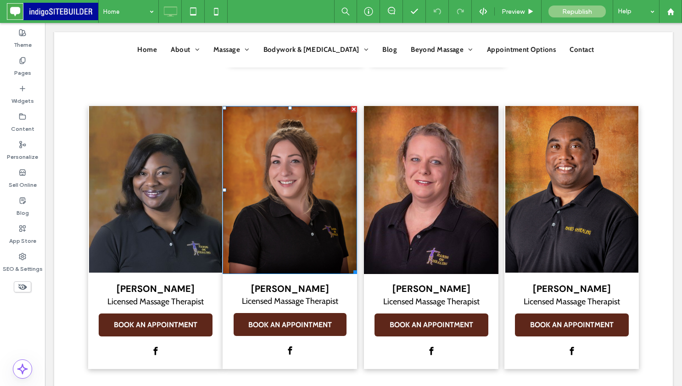
scroll to position [3559, 0]
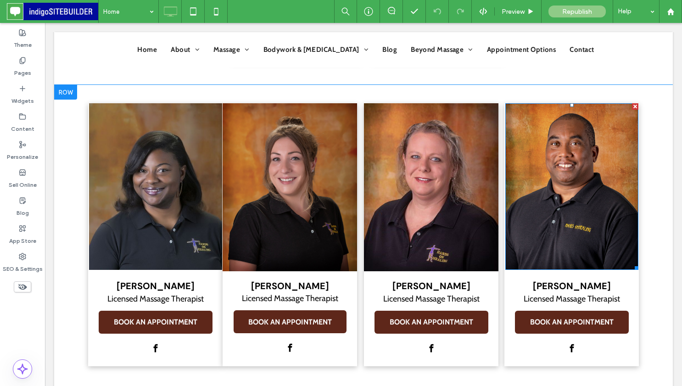
click at [635, 103] on div at bounding box center [635, 106] width 6 height 6
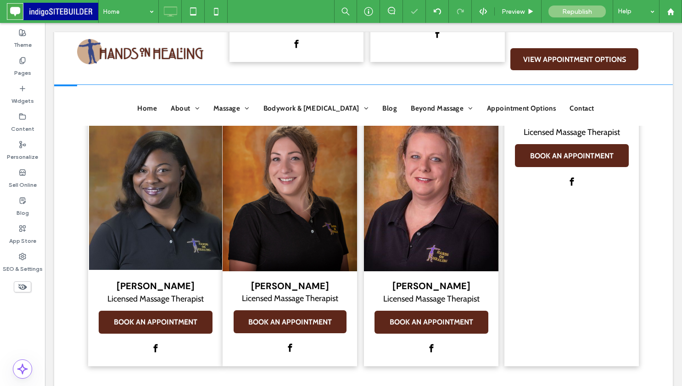
click at [590, 340] on div "THOMAS TURNER Licensed Massage Therapist BOOK AN APPOINTMENT Click To Paste" at bounding box center [572, 234] width 135 height 263
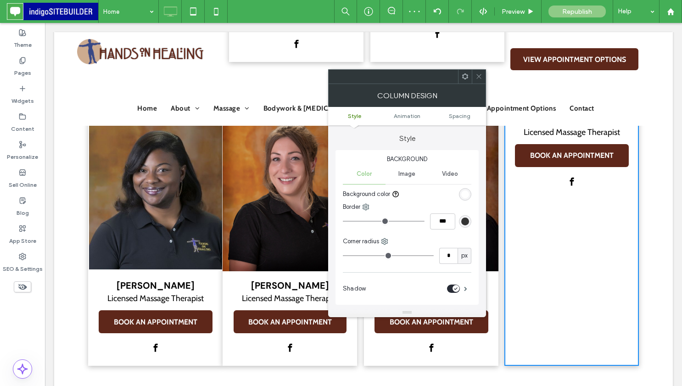
click at [465, 75] on icon at bounding box center [465, 76] width 7 height 7
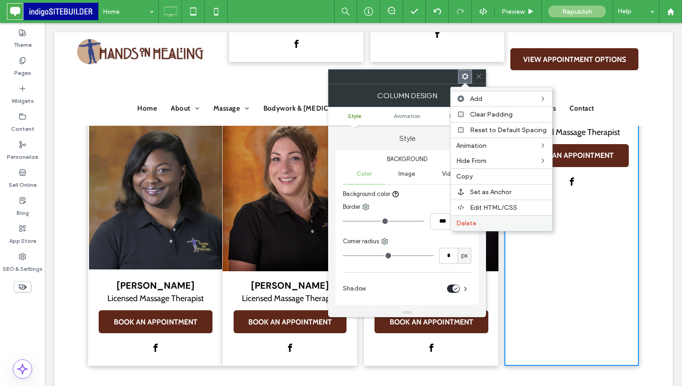
click at [475, 224] on span "Delete" at bounding box center [466, 223] width 20 height 8
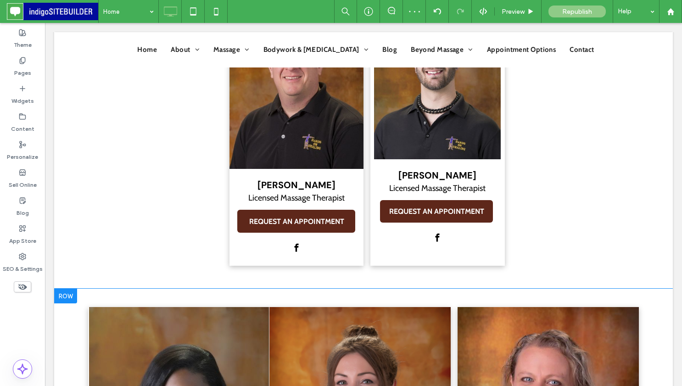
scroll to position [3301, 0]
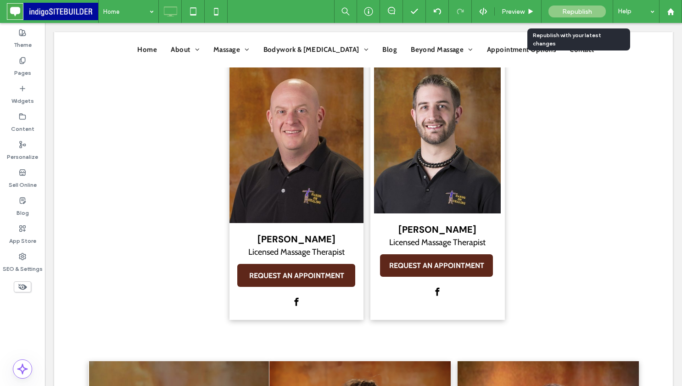
click at [578, 11] on span "Republish" at bounding box center [577, 12] width 30 height 8
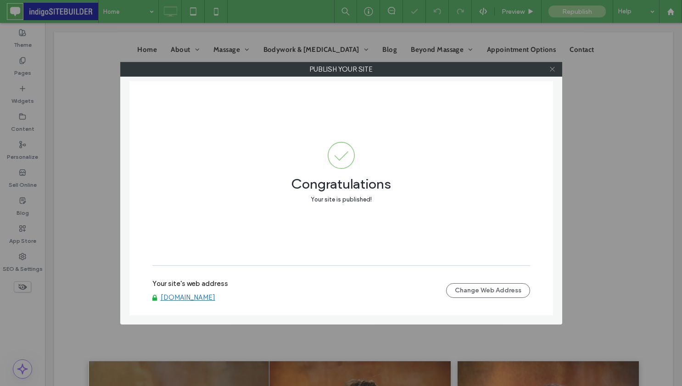
click at [552, 69] on use at bounding box center [552, 69] width 5 height 5
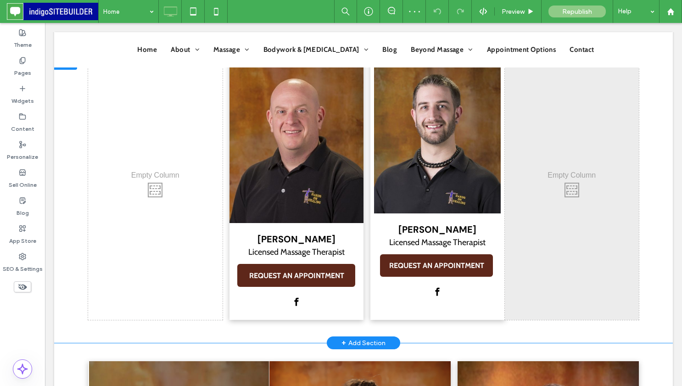
scroll to position [3248, 0]
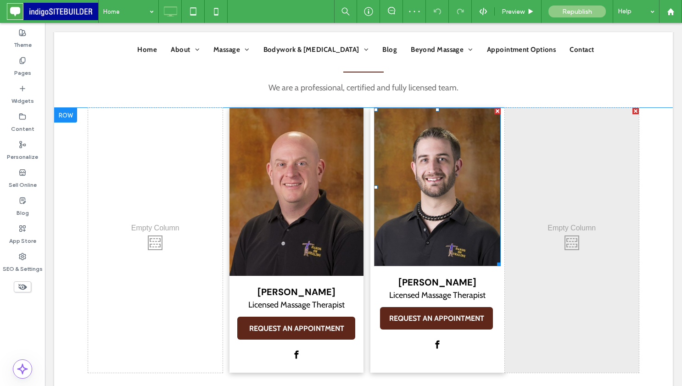
click at [459, 229] on img at bounding box center [437, 187] width 127 height 158
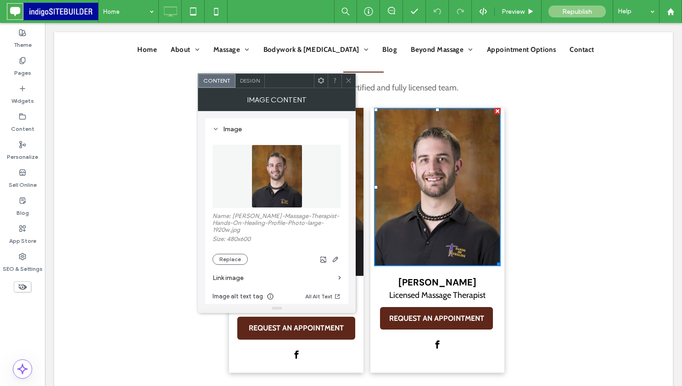
click at [348, 78] on icon at bounding box center [348, 80] width 7 height 7
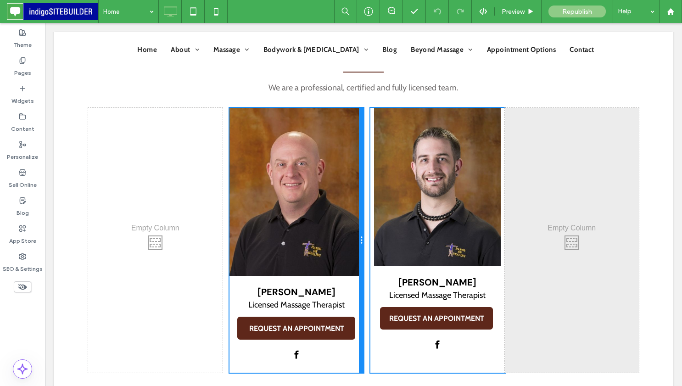
click at [361, 251] on div at bounding box center [361, 240] width 5 height 265
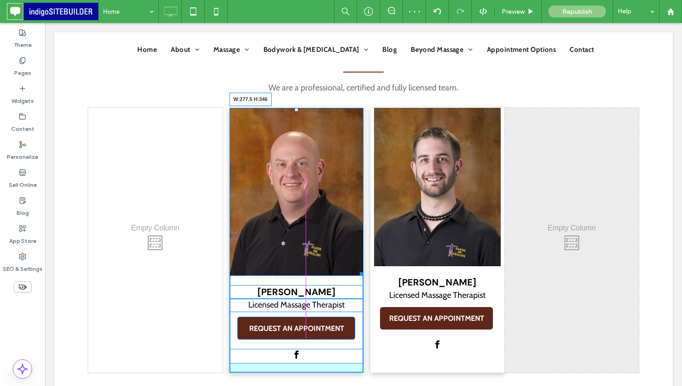
drag, startPoint x: 359, startPoint y: 251, endPoint x: 399, endPoint y: 266, distance: 43.7
click at [357, 269] on div at bounding box center [360, 272] width 7 height 7
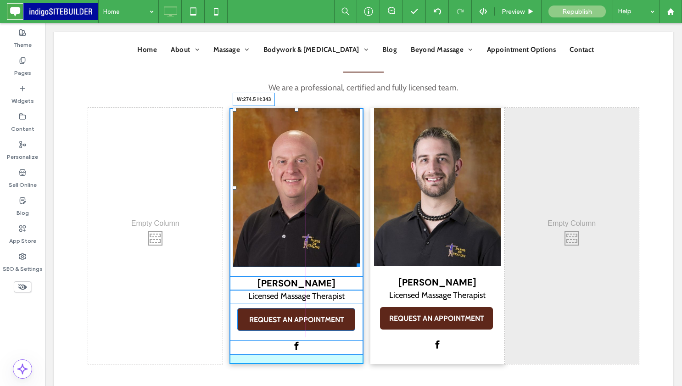
click at [358, 245] on div "W:274.5 H:343 ANTHONY ALLEGRO Licensed Massage Therapist REQUEST AN APPOINTMENT…" at bounding box center [297, 236] width 135 height 256
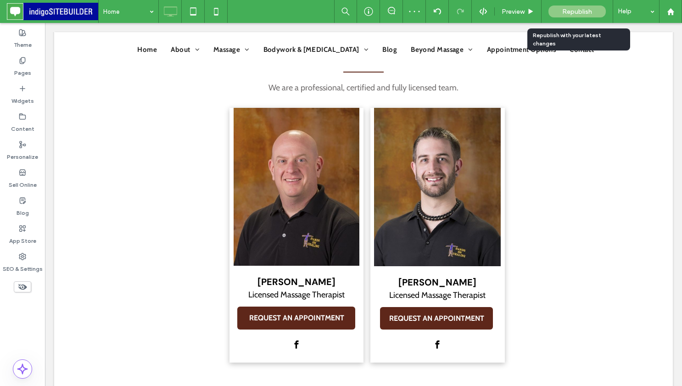
click at [587, 10] on span "Republish" at bounding box center [577, 12] width 30 height 8
